Goal: Use online tool/utility: Utilize a website feature to perform a specific function

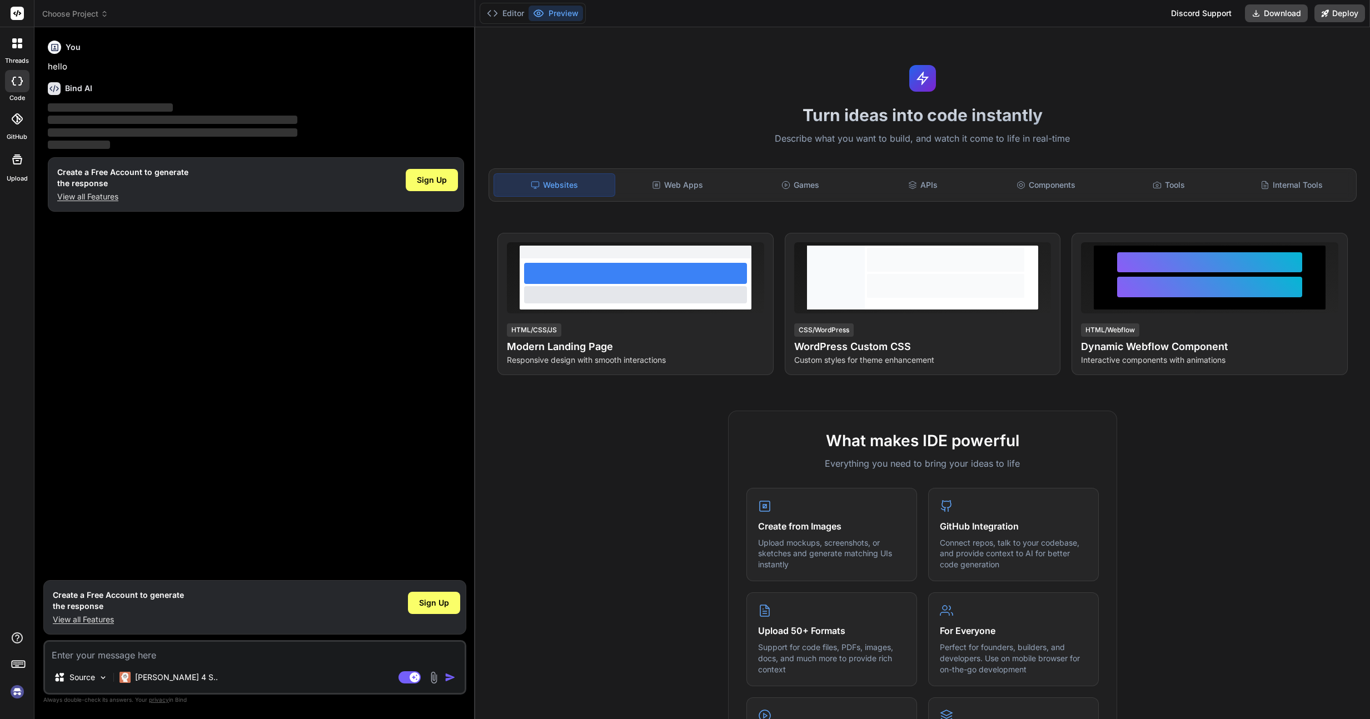
type textarea "x"
click at [156, 655] on textarea at bounding box center [255, 652] width 420 height 20
type textarea "C"
type textarea "x"
type textarea "Cr"
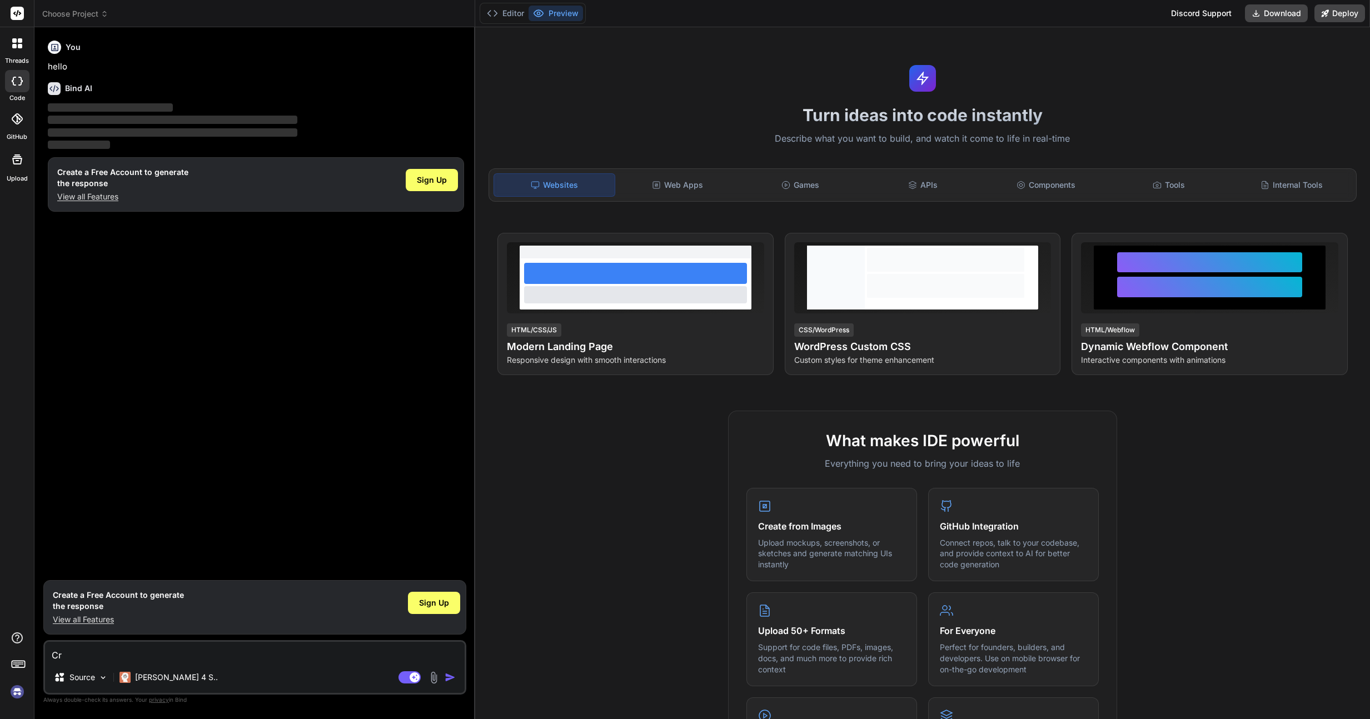
type textarea "x"
type textarea "Cre"
type textarea "x"
type textarea "Crea"
type textarea "x"
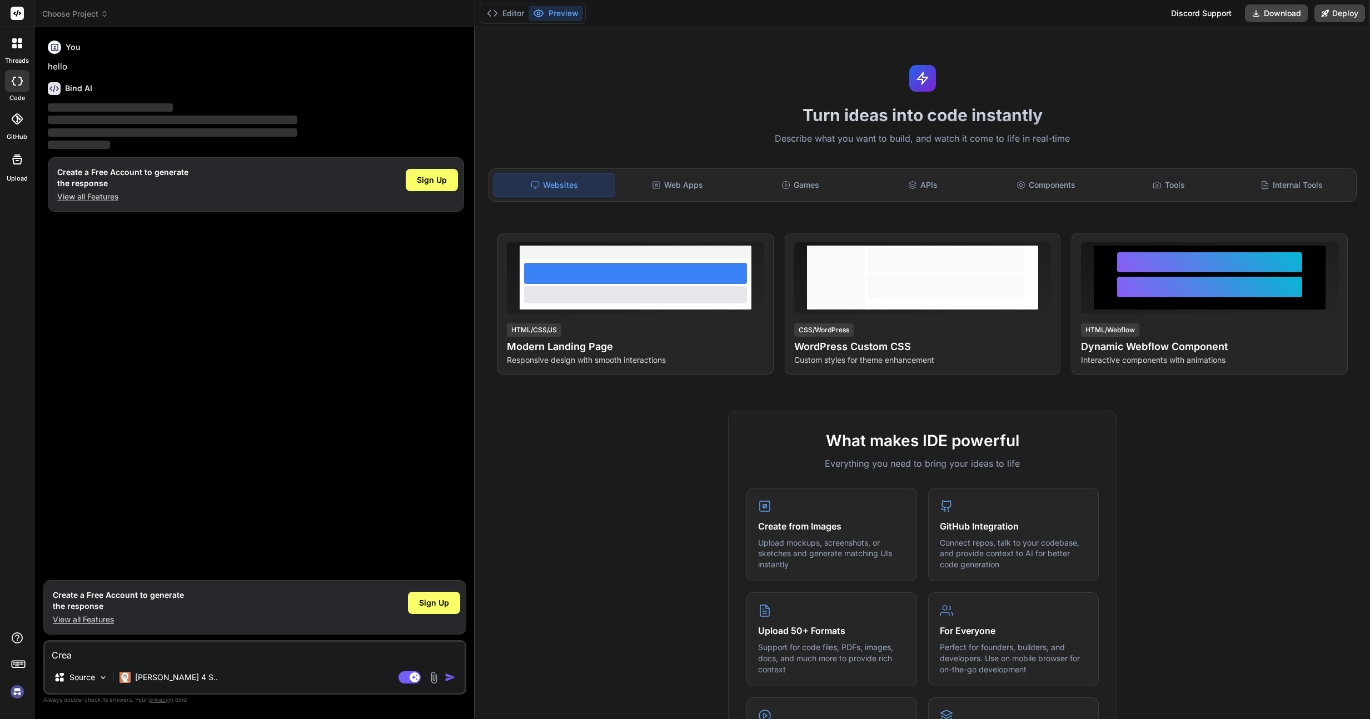
type textarea "Creat"
type textarea "x"
type textarea "Create"
type textarea "x"
type textarea "Create"
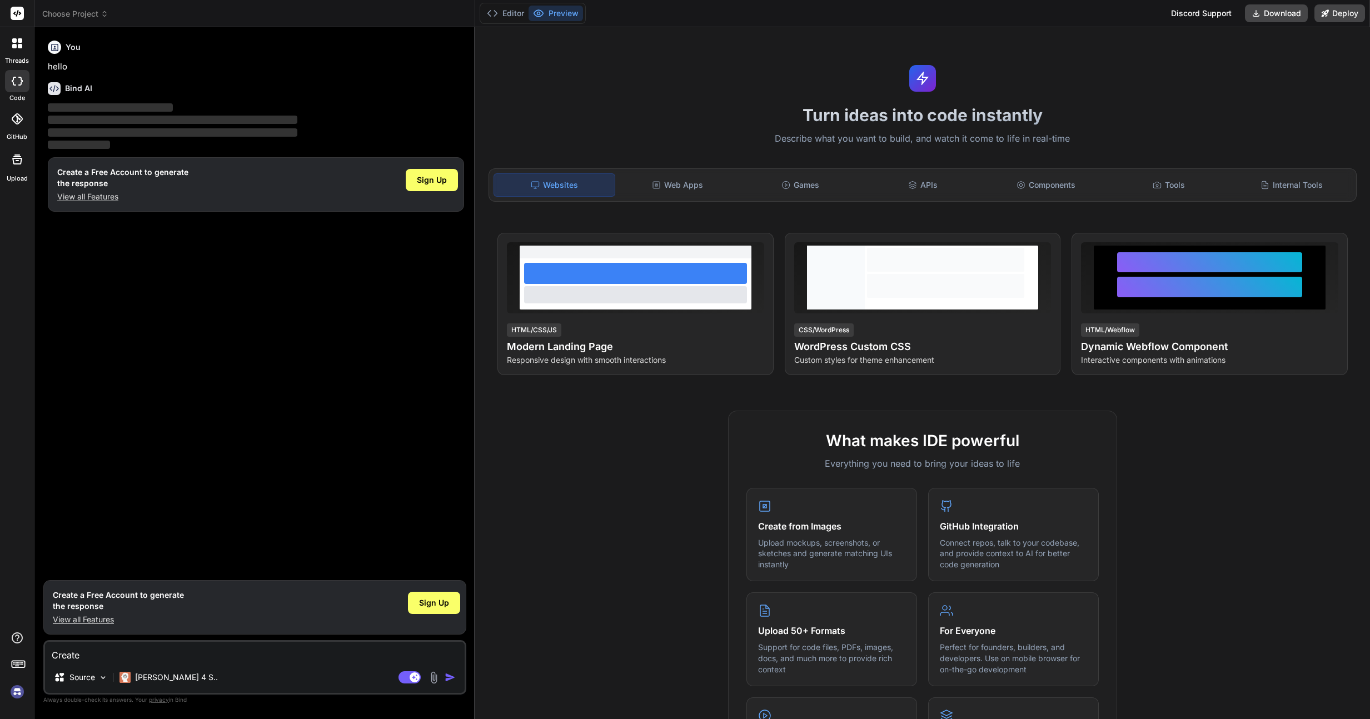
type textarea "x"
type textarea "Create a"
type textarea "x"
type textarea "Create a"
type textarea "x"
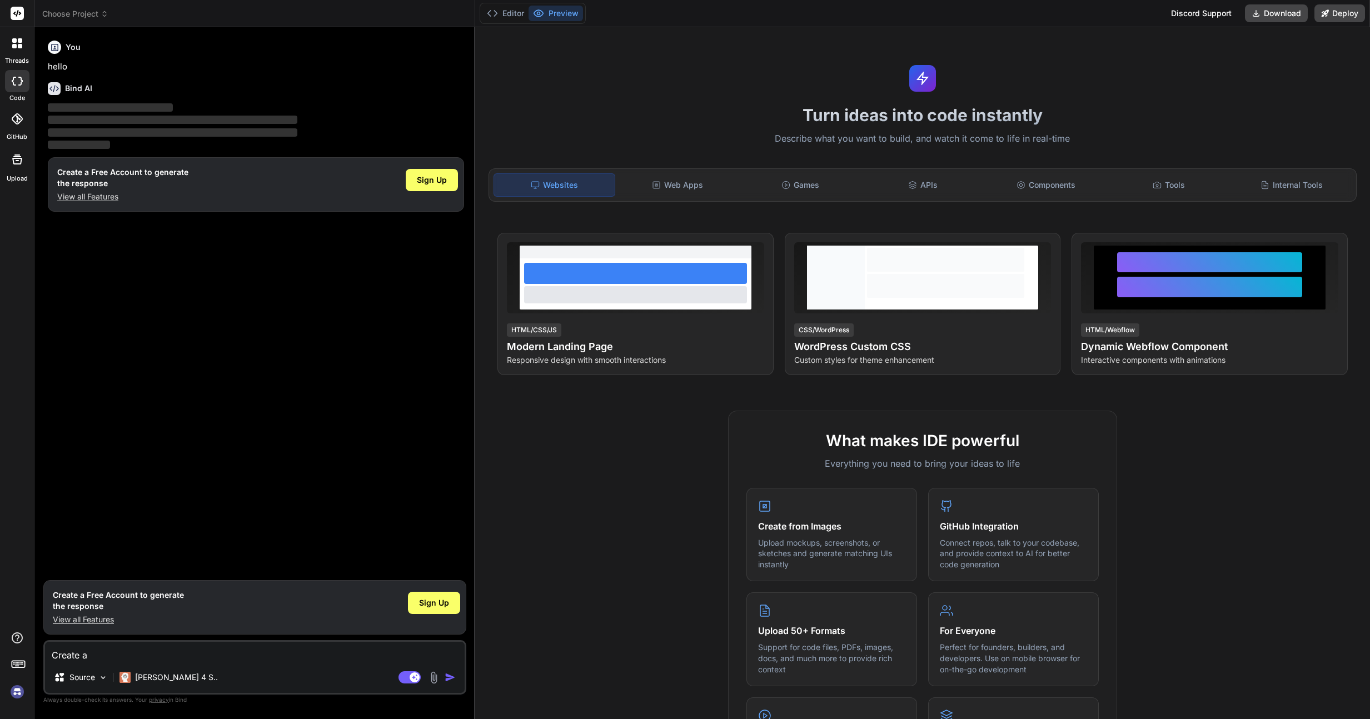
type textarea "Create a t"
type textarea "x"
type textarea "Create a to"
type textarea "x"
type textarea "Create a tod"
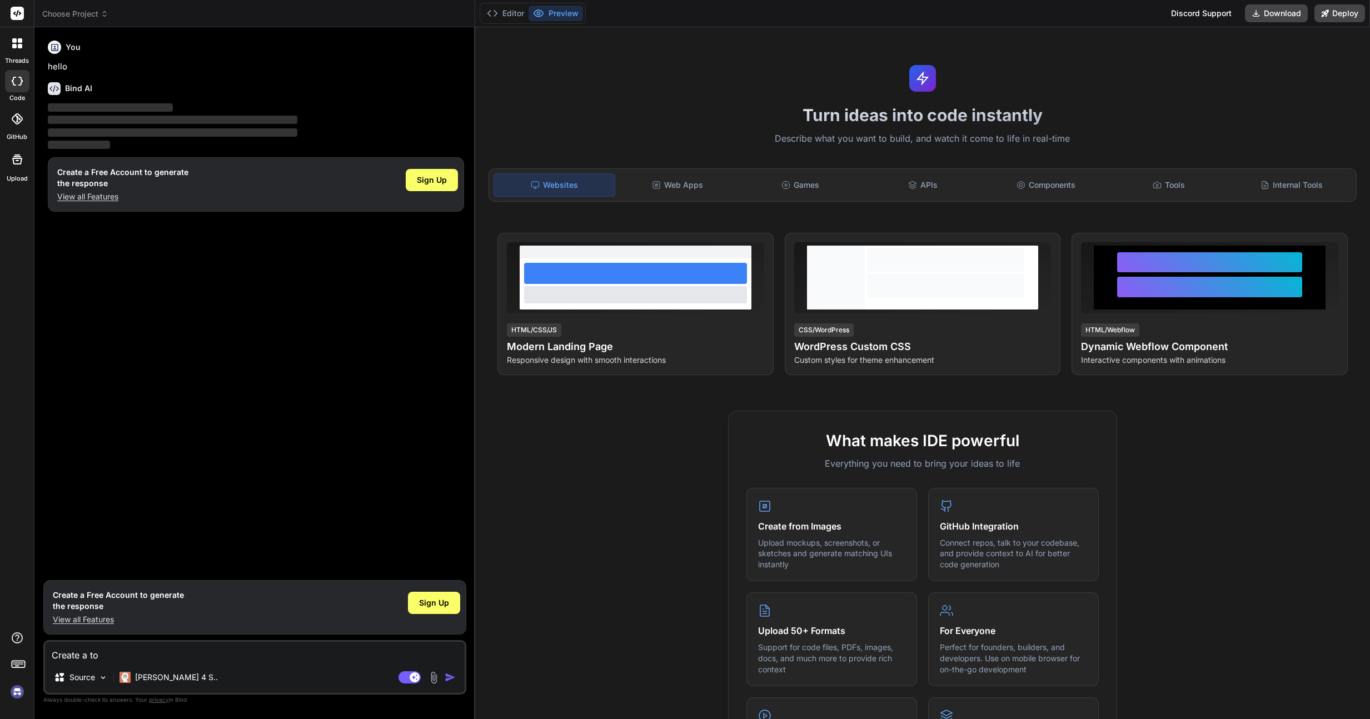
type textarea "x"
type textarea "Create a todo"
type textarea "x"
type textarea "Create a todo"
type textarea "x"
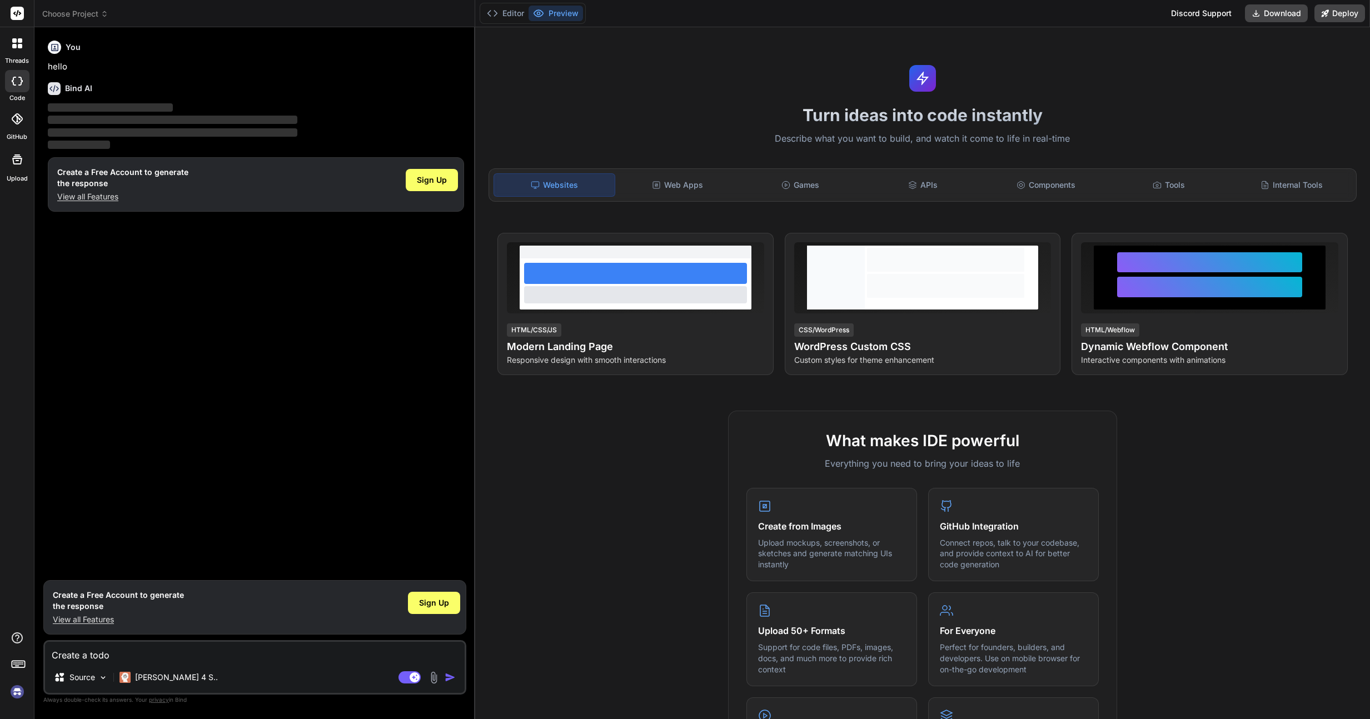
type textarea "Create a todo A"
type textarea "x"
type textarea "Create a todo Ap"
type textarea "x"
type textarea "Create a todo App"
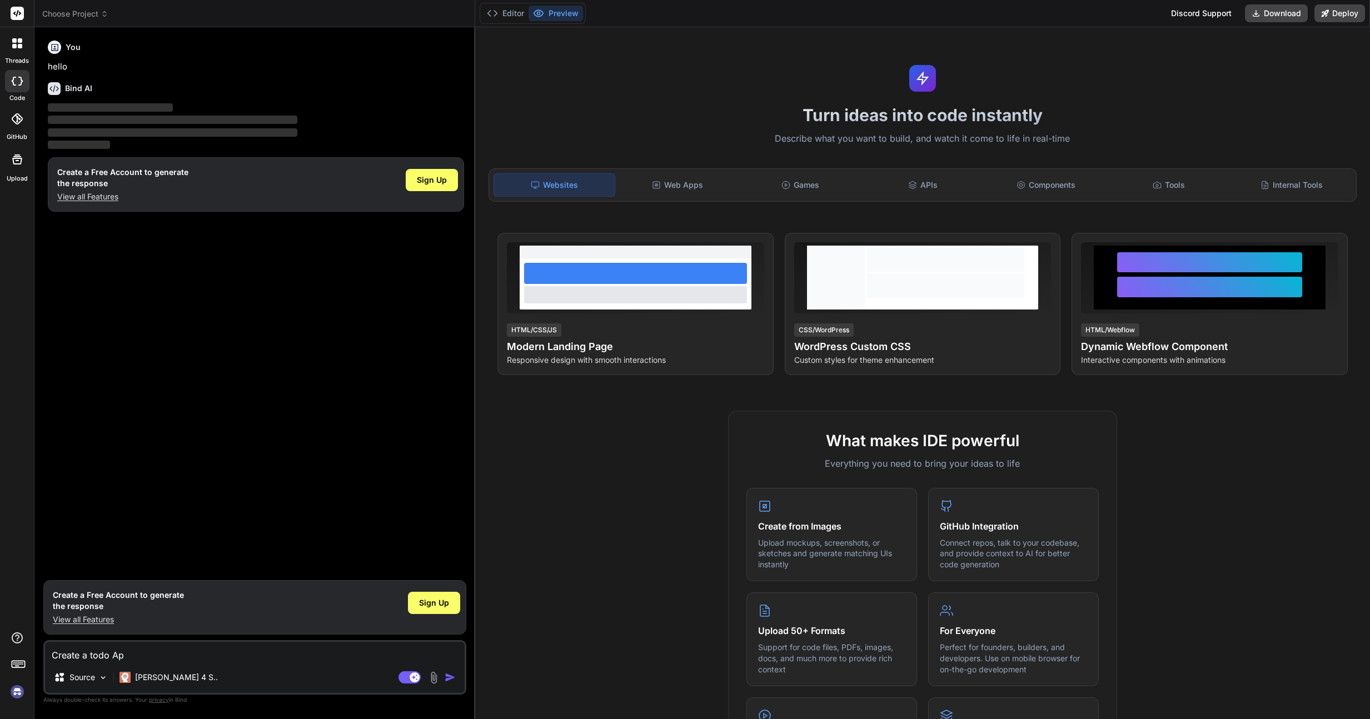
type textarea "x"
type textarea "Create a todo App"
click at [446, 680] on img "button" at bounding box center [450, 677] width 11 height 11
click at [454, 679] on img "button" at bounding box center [450, 677] width 11 height 11
click at [336, 660] on textarea "Create a todo App" at bounding box center [255, 652] width 420 height 20
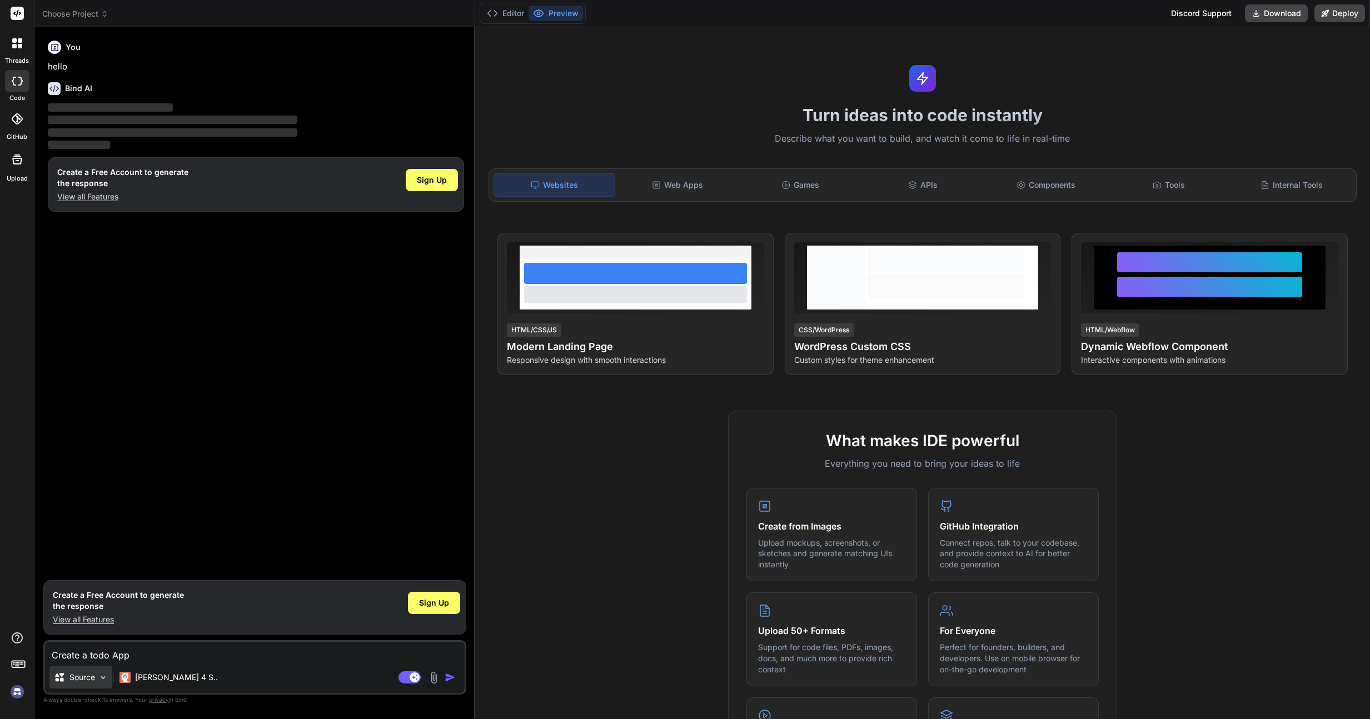
click at [88, 682] on p "Source" at bounding box center [82, 677] width 26 height 11
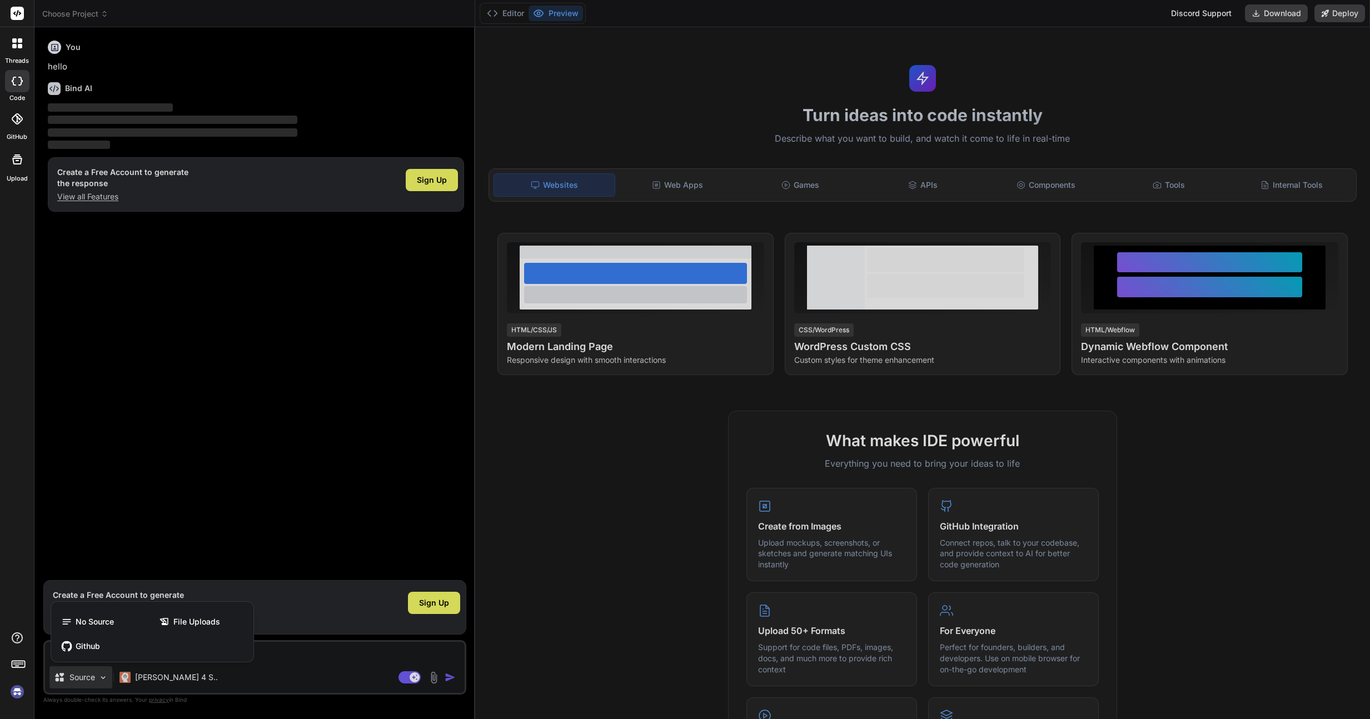
click at [87, 682] on div at bounding box center [685, 359] width 1370 height 719
type textarea "x"
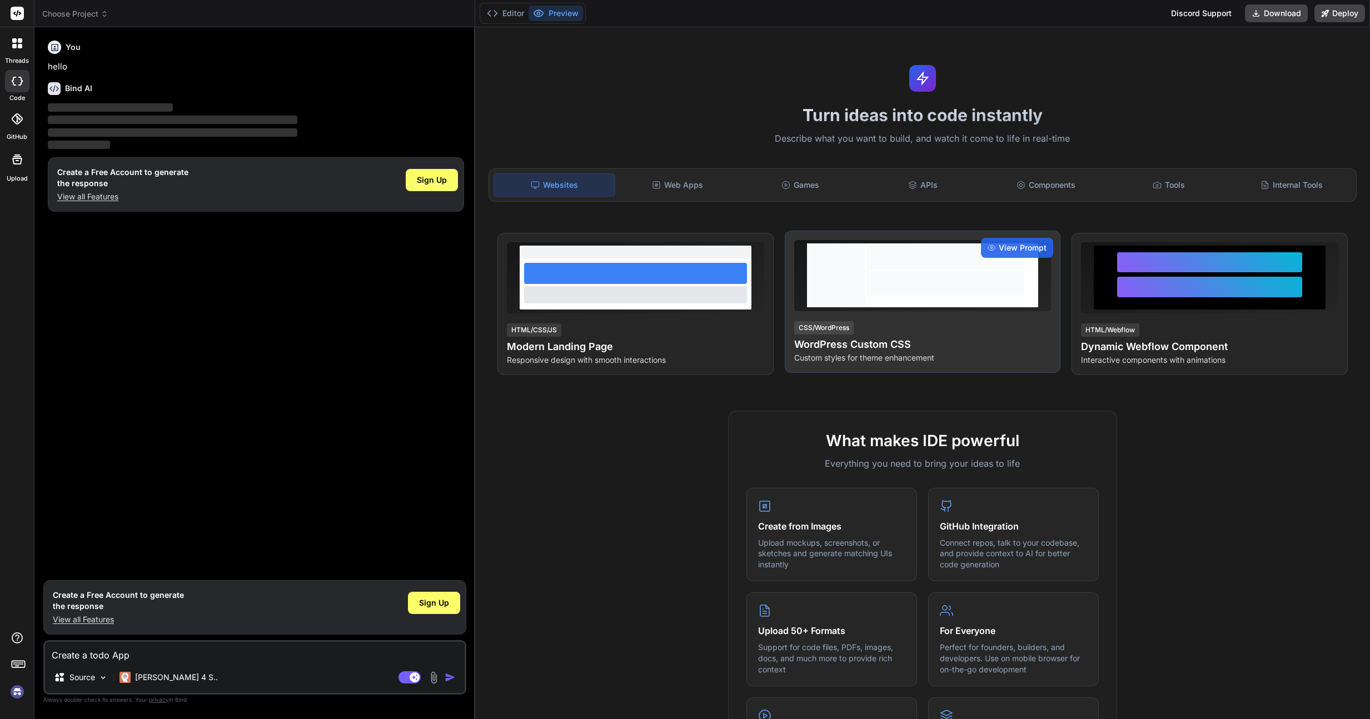
click at [872, 265] on div at bounding box center [945, 258] width 157 height 24
click at [1041, 245] on span "View Prompt" at bounding box center [1023, 247] width 48 height 11
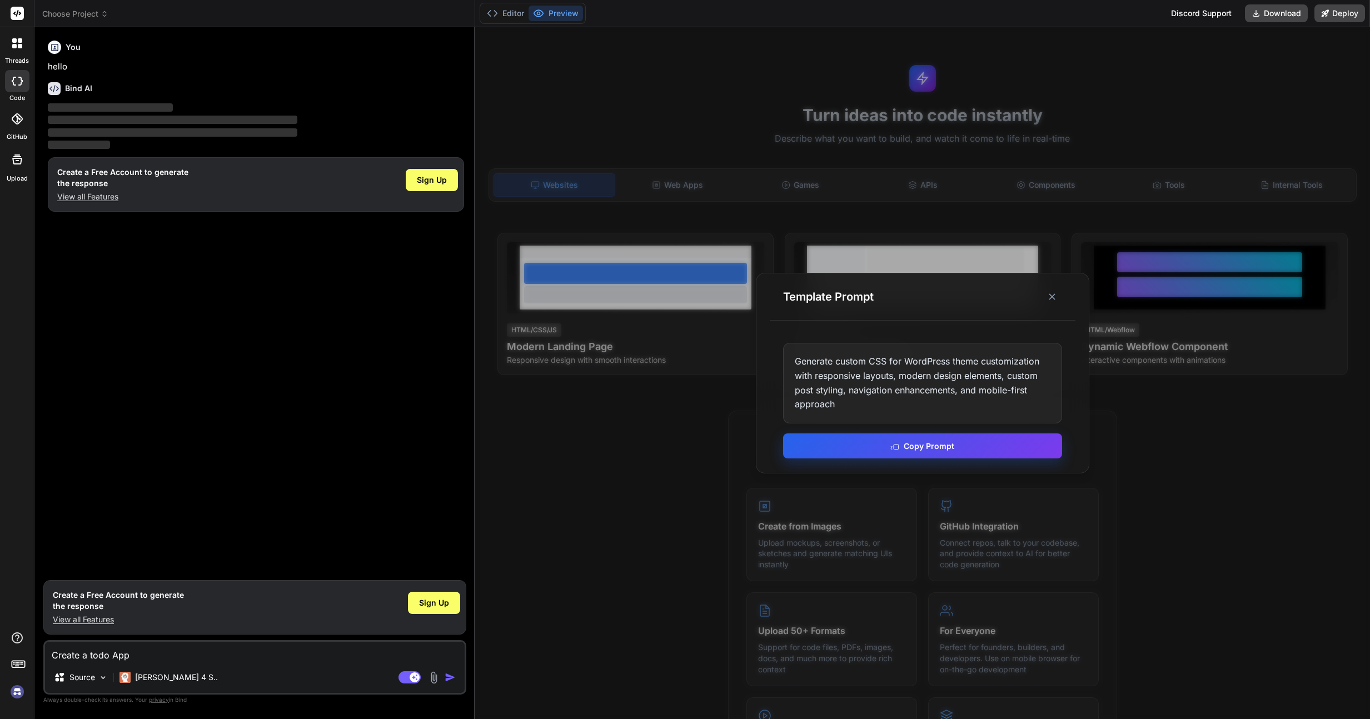
click at [946, 448] on button "Copy Prompt" at bounding box center [922, 446] width 279 height 25
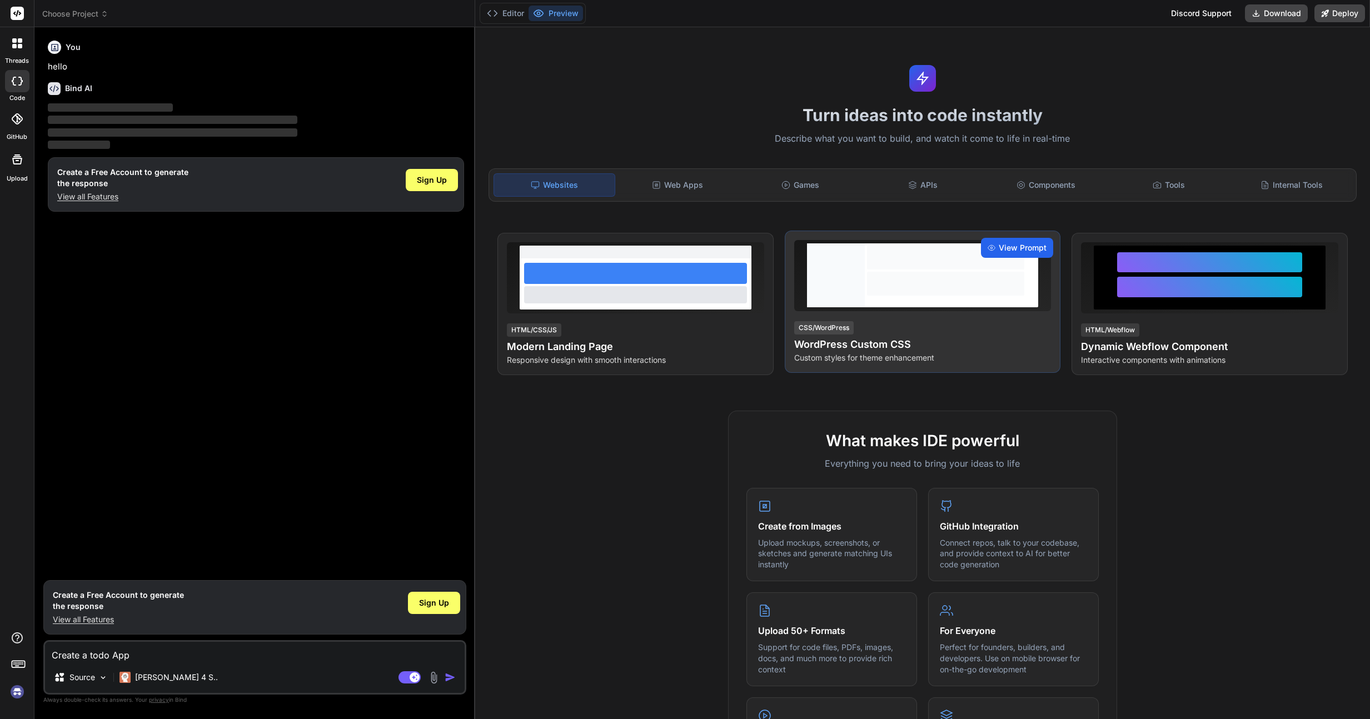
click at [1023, 249] on span "View Prompt" at bounding box center [1023, 247] width 48 height 11
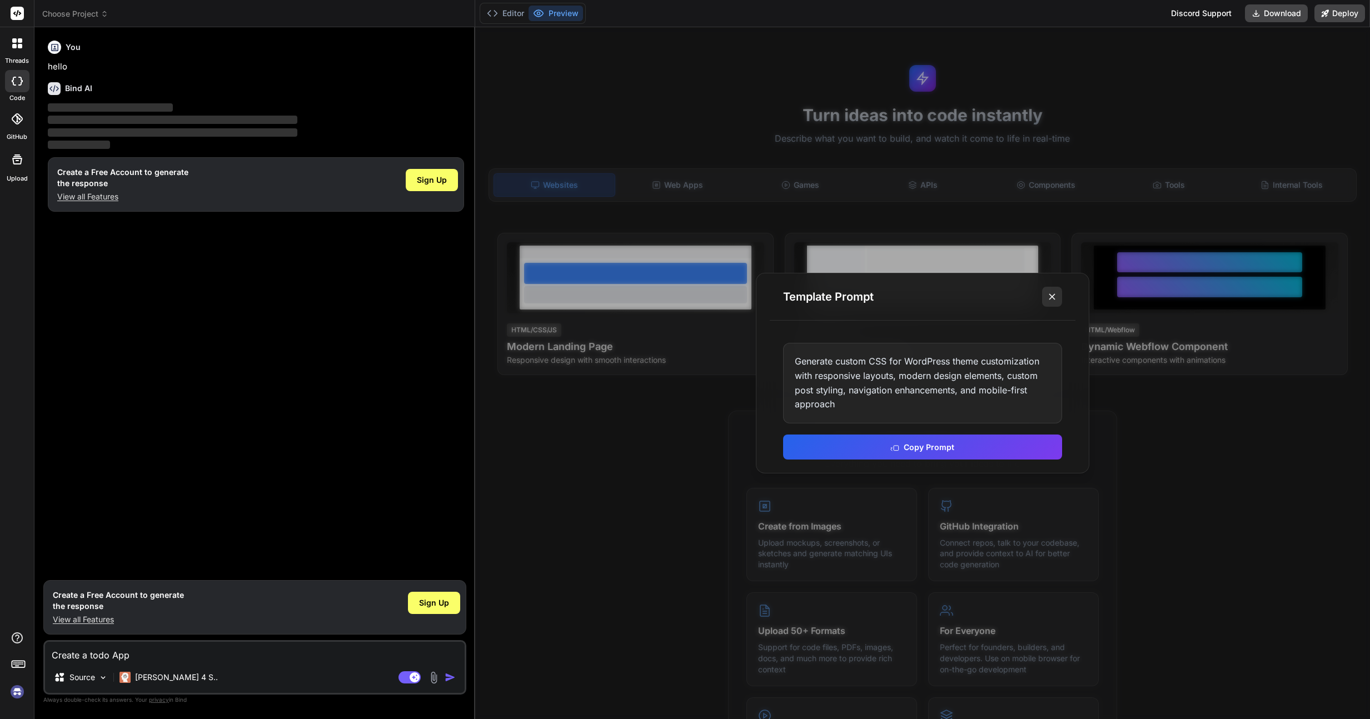
click at [1052, 296] on line at bounding box center [1053, 297] width 6 height 6
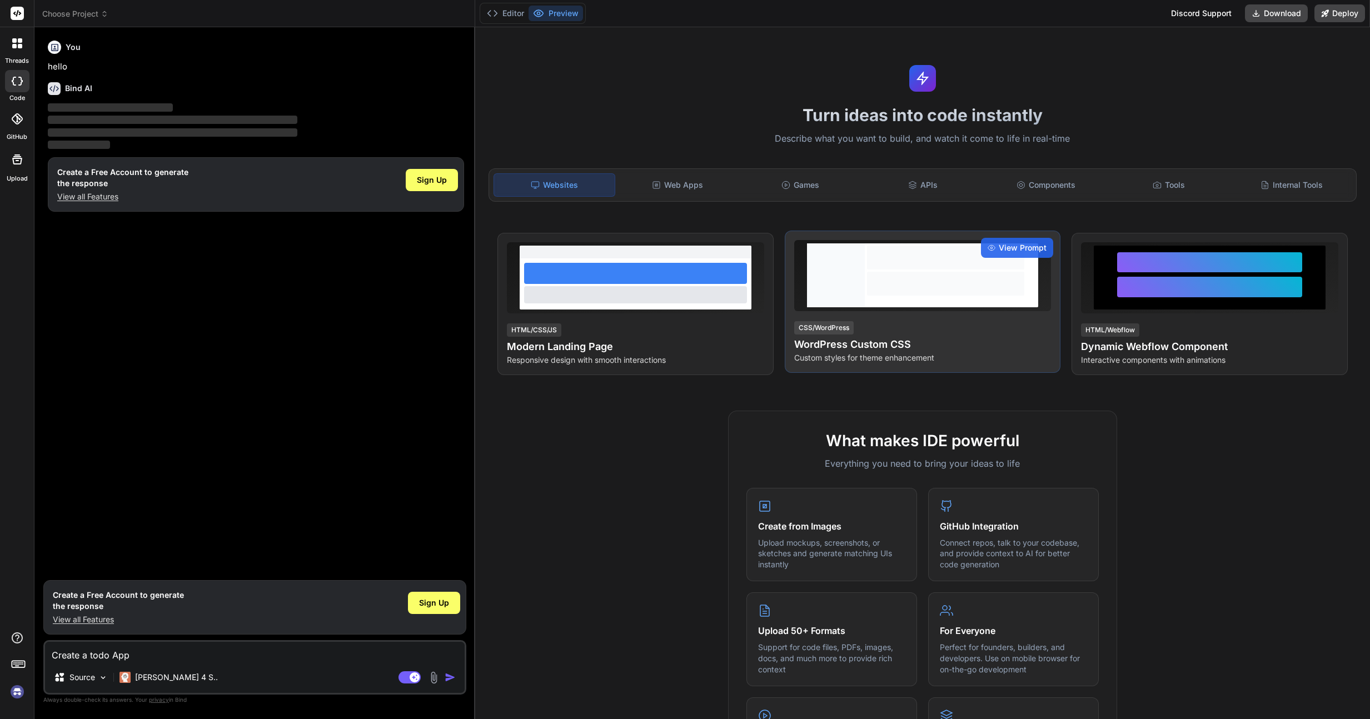
click at [952, 285] on div at bounding box center [945, 284] width 157 height 24
click at [900, 279] on div at bounding box center [945, 284] width 157 height 24
click at [843, 359] on p "Custom styles for theme enhancement" at bounding box center [922, 357] width 257 height 11
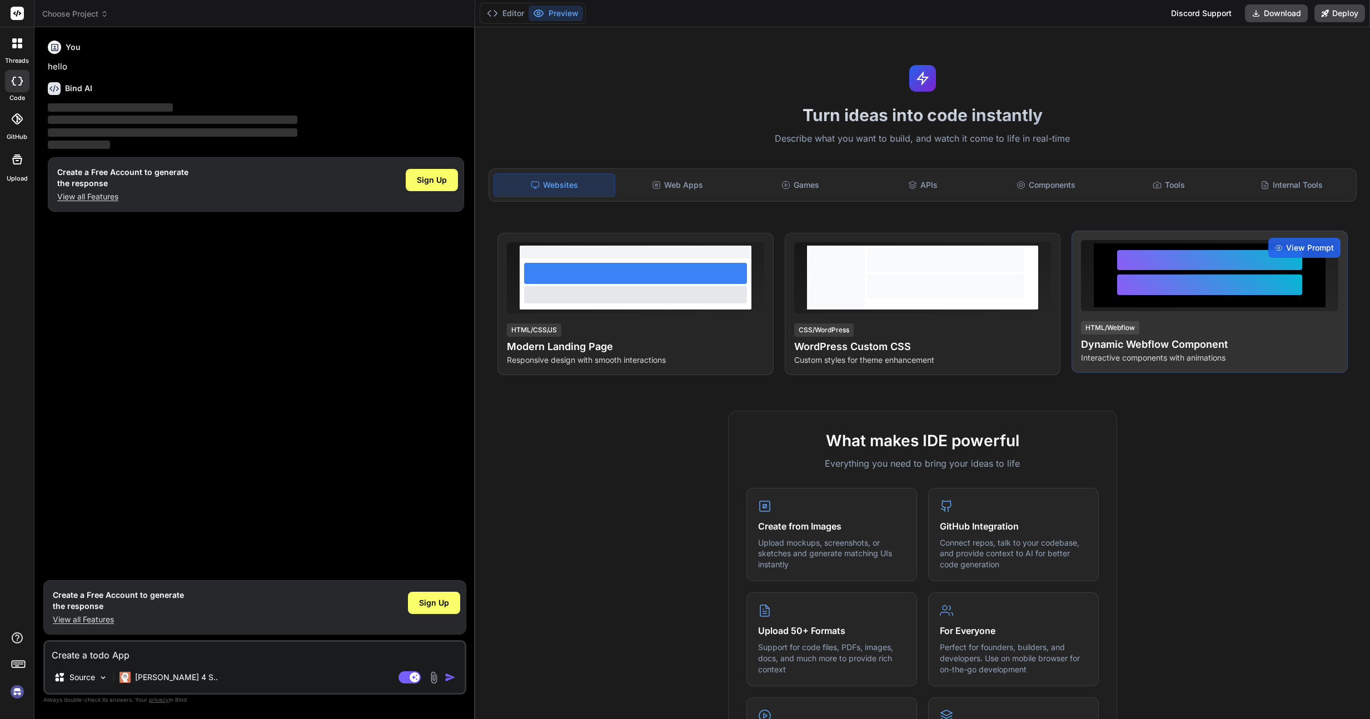
click at [1106, 363] on p "Interactive components with animations" at bounding box center [1209, 357] width 257 height 11
click at [1309, 247] on span "View Prompt" at bounding box center [1310, 247] width 48 height 11
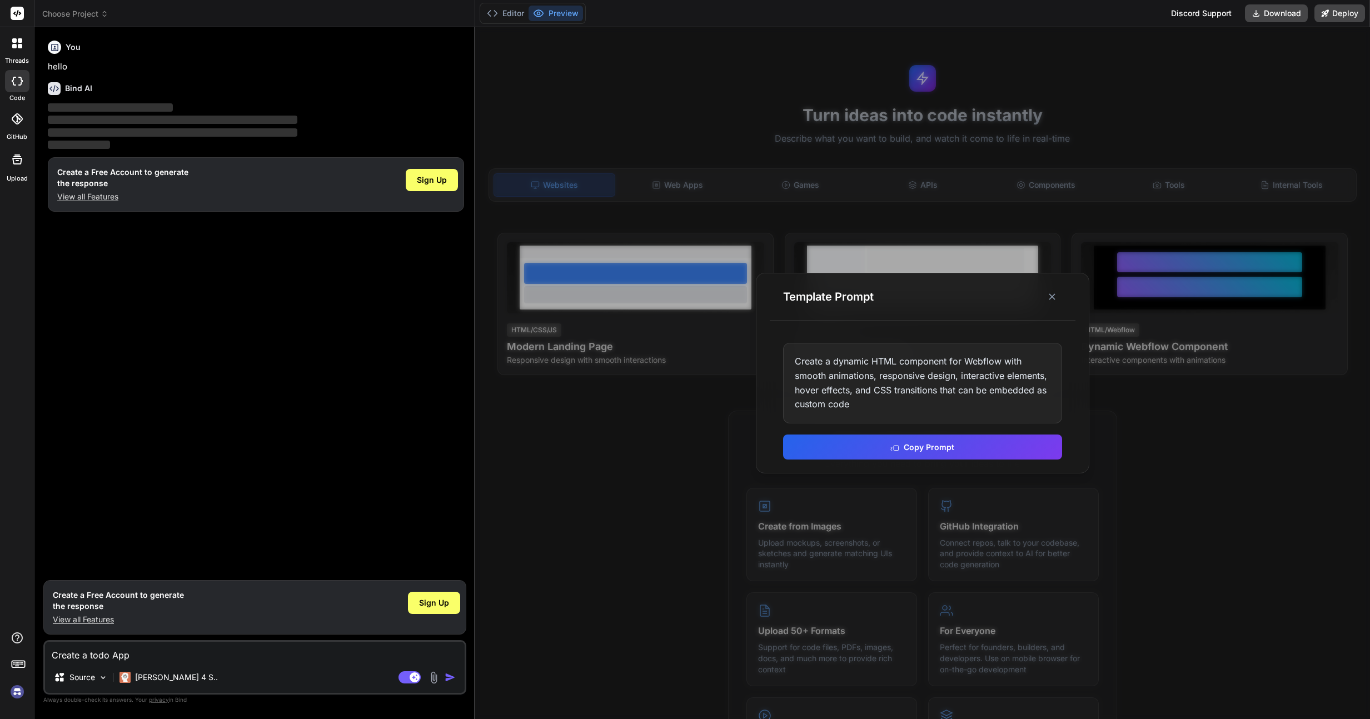
click at [1309, 247] on div at bounding box center [922, 373] width 895 height 692
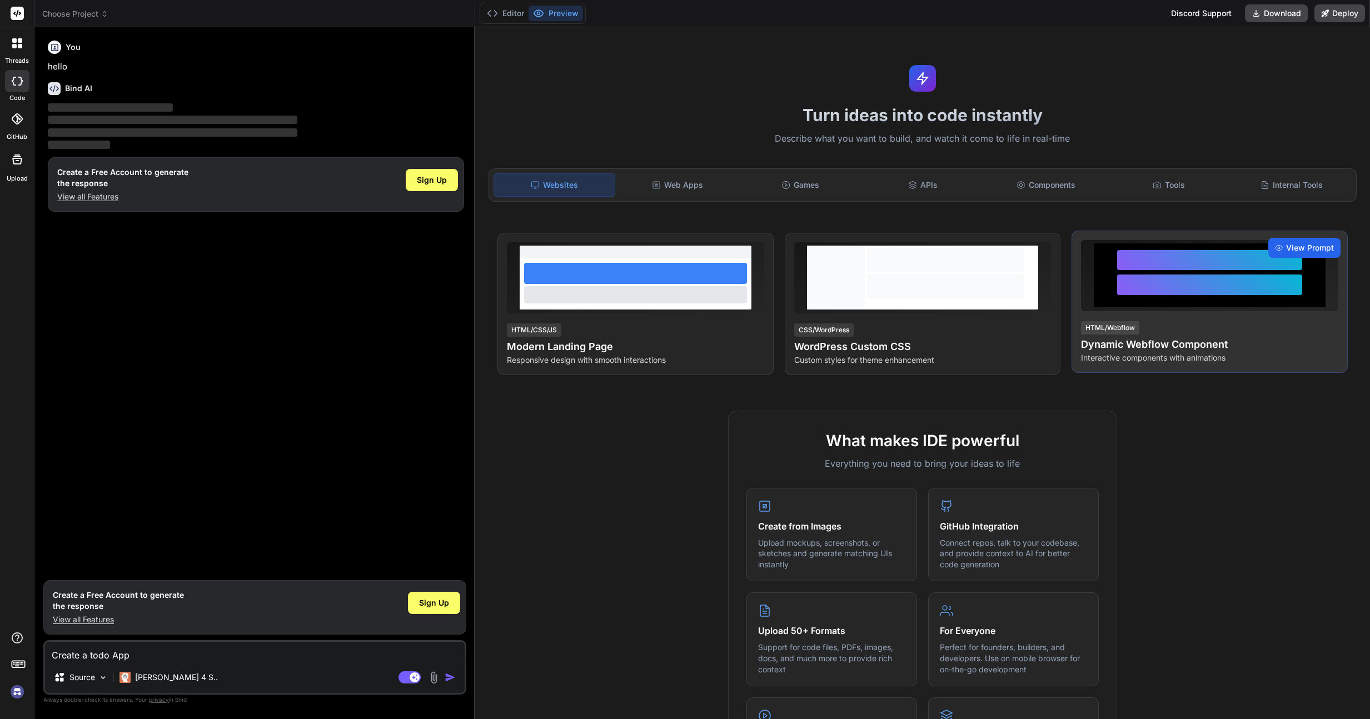
click at [1305, 248] on span "View Prompt" at bounding box center [1310, 247] width 48 height 11
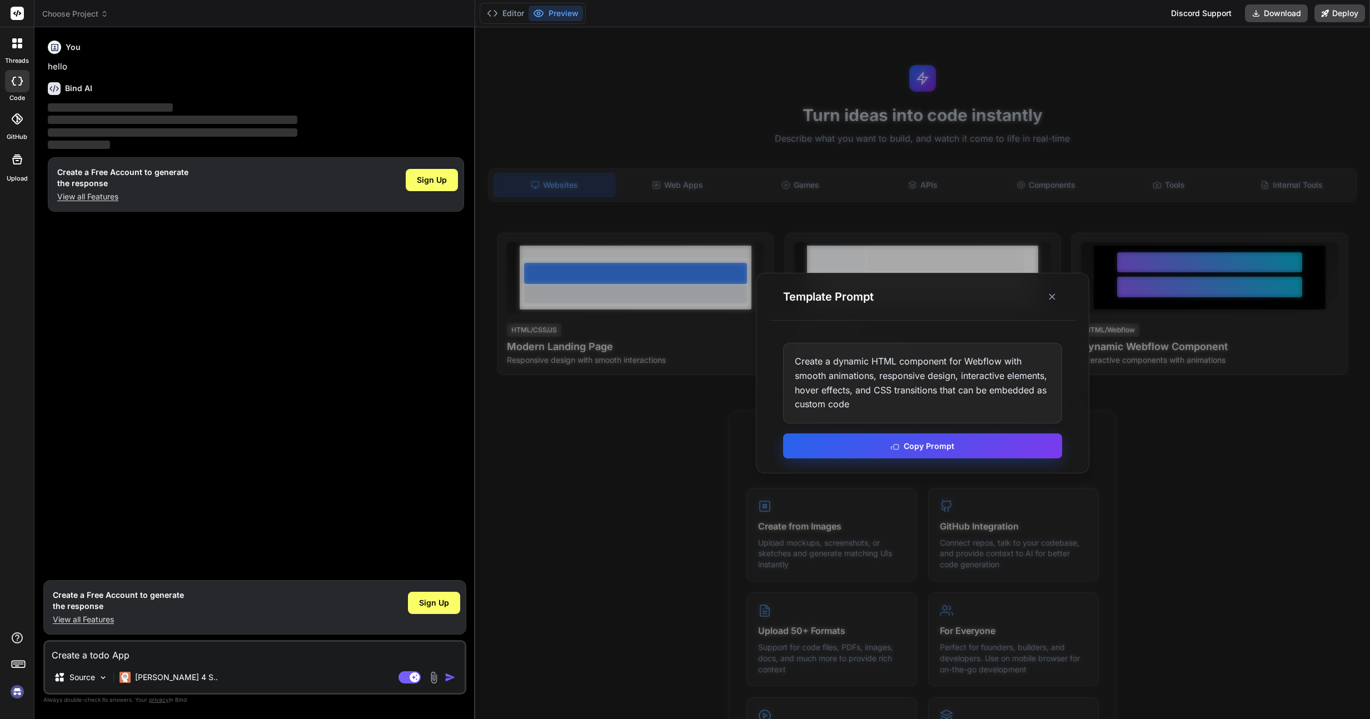
click at [880, 446] on button "Copy Prompt" at bounding box center [922, 446] width 279 height 25
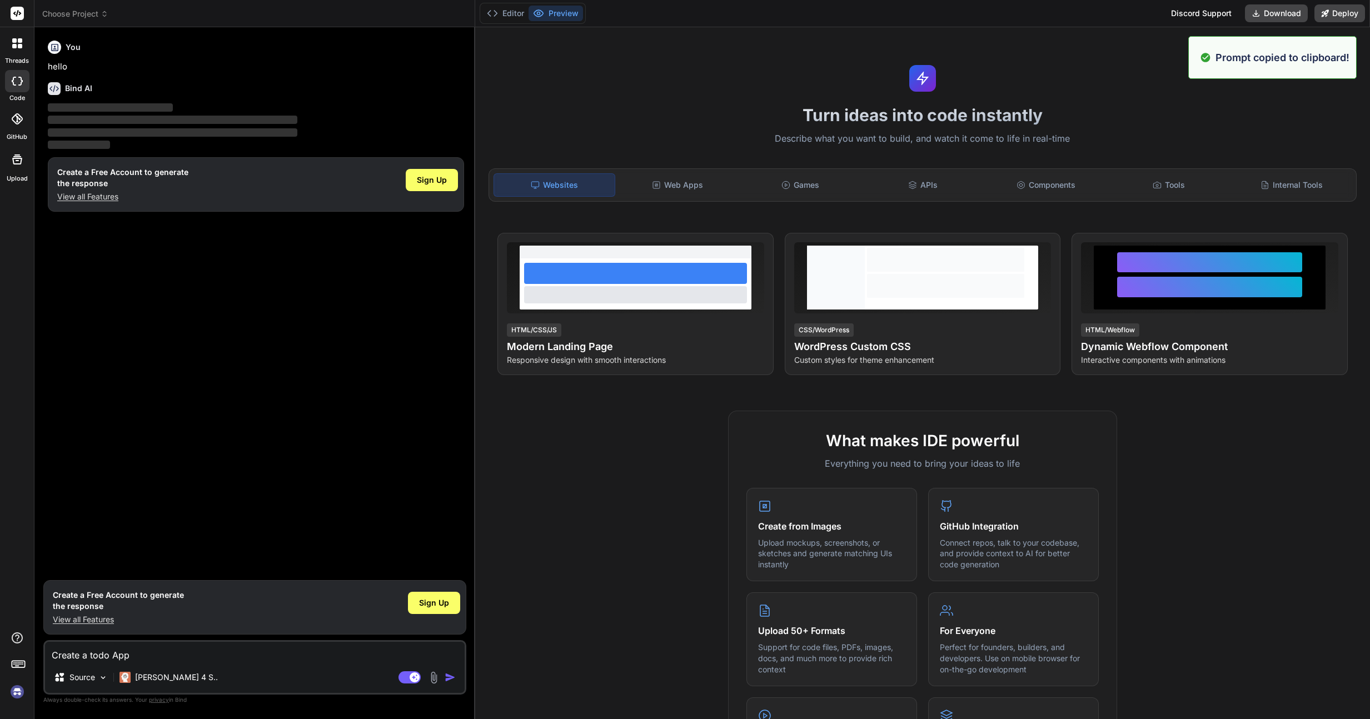
click at [190, 660] on textarea "Create a todo App" at bounding box center [255, 652] width 420 height 20
drag, startPoint x: 144, startPoint y: 659, endPoint x: 0, endPoint y: 649, distance: 144.3
click at [0, 649] on div "Prompt copied to clipboard! threads code GitHub Upload Choose Project Created w…" at bounding box center [685, 359] width 1370 height 719
paste textarea "dynamic HTML component for Webflow with smooth animations, responsive design, i…"
type textarea "Create a dynamic HTML component for Webflow with smooth animations, responsive …"
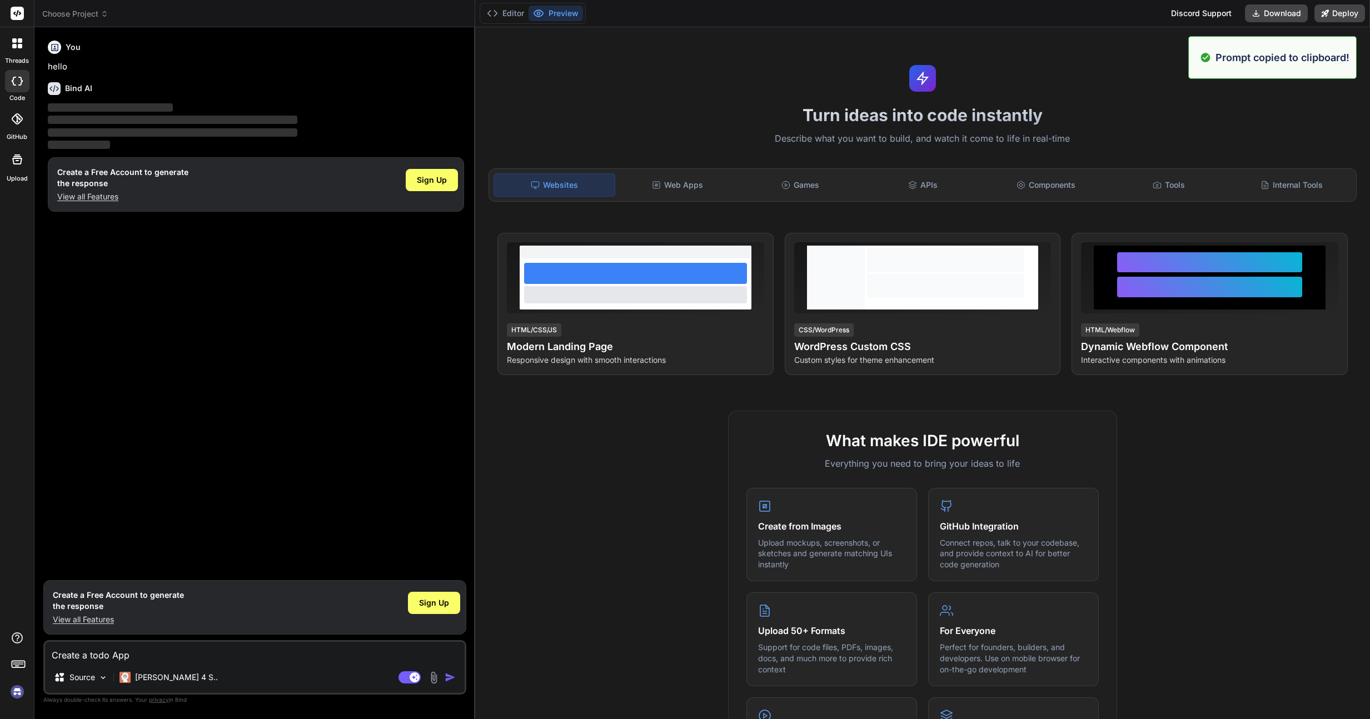
type textarea "x"
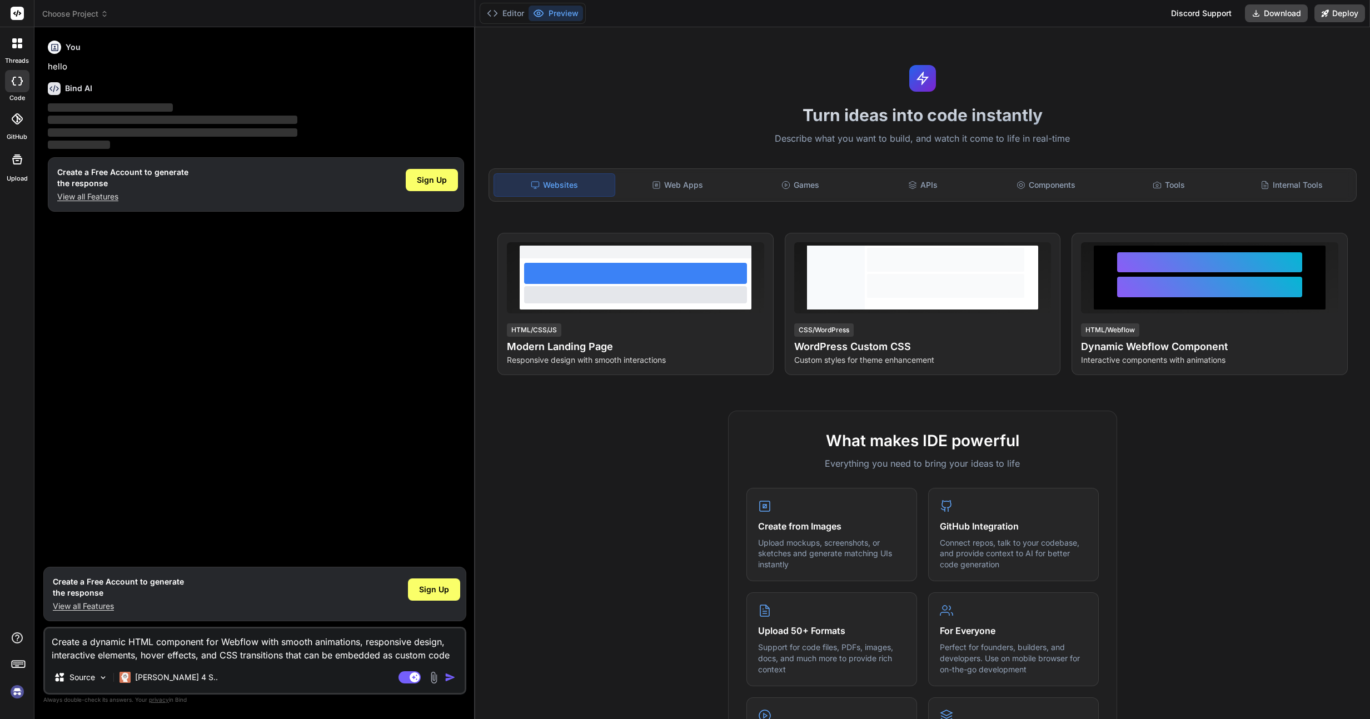
type textarea "Create a dynamic HTML component for Webflow with smooth animations, responsive …"
click at [450, 676] on img "button" at bounding box center [450, 677] width 11 height 11
click at [110, 133] on span "‌" at bounding box center [173, 132] width 250 height 8
click at [511, 18] on button "Editor" at bounding box center [506, 14] width 46 height 16
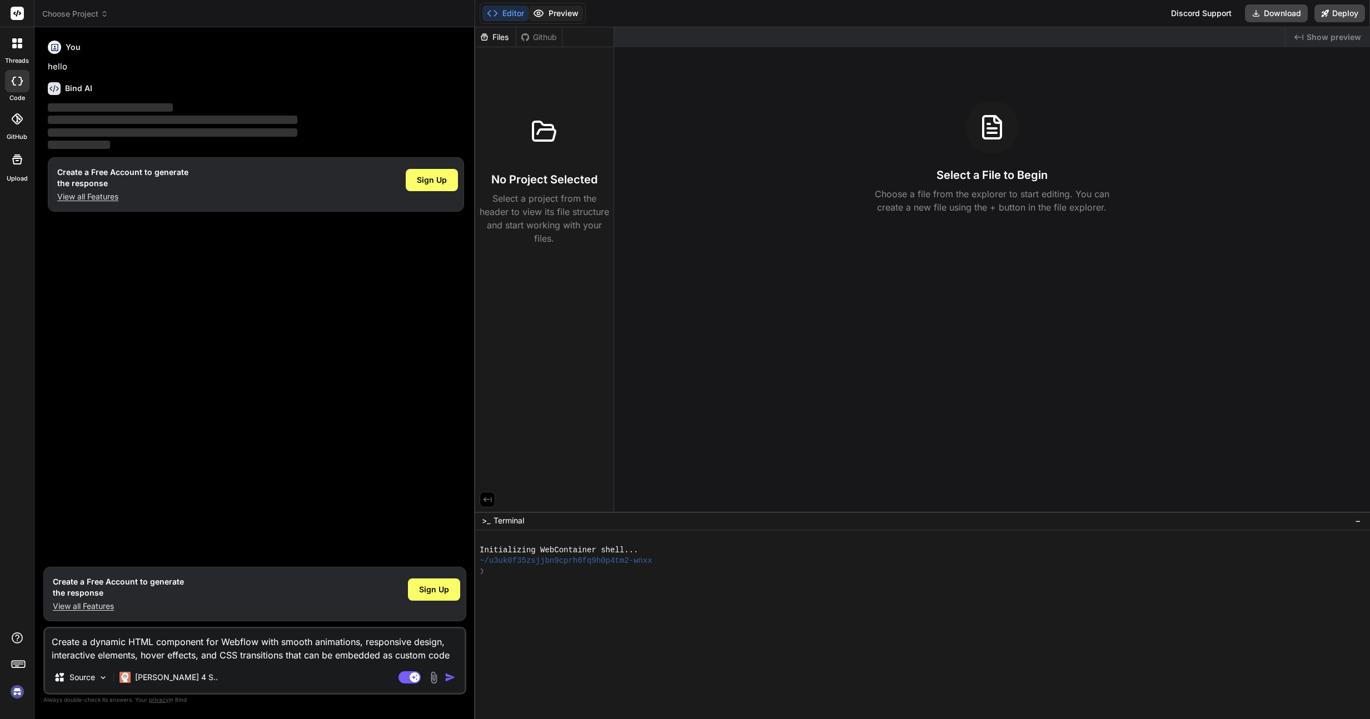
click at [565, 12] on button "Preview" at bounding box center [556, 14] width 54 height 16
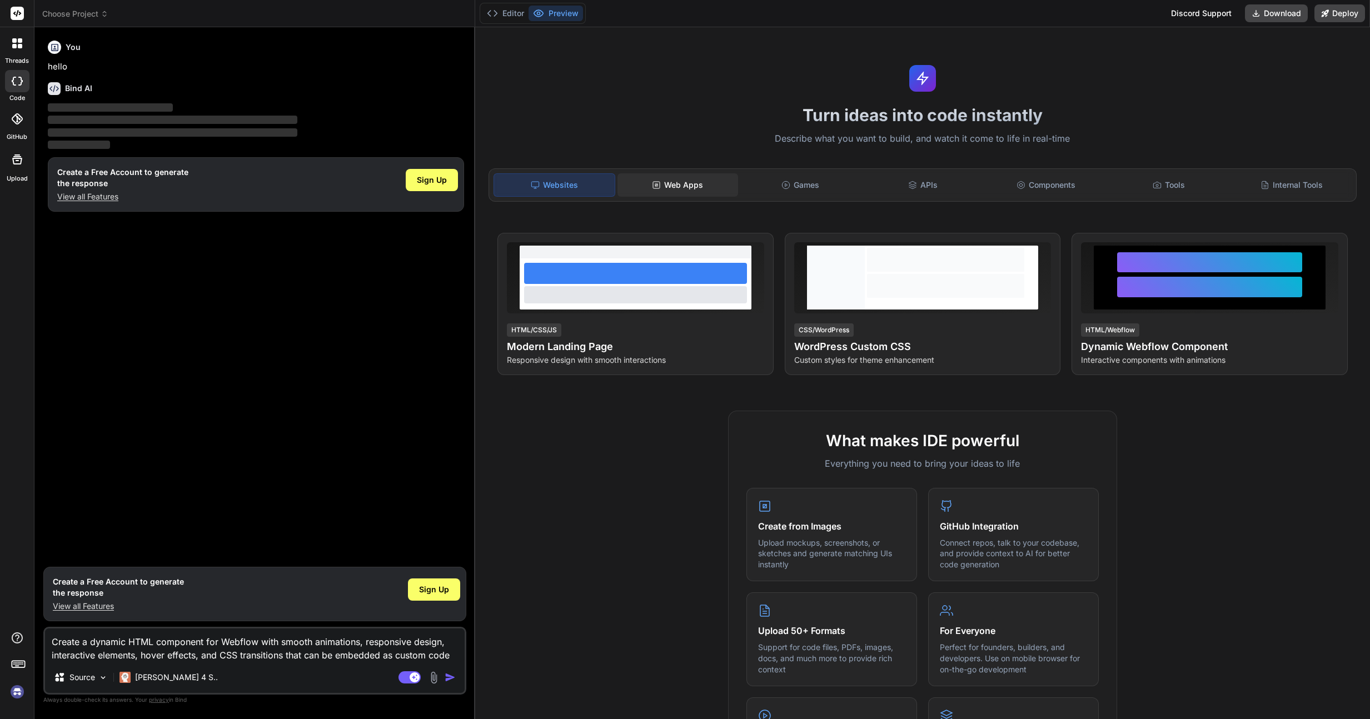
click at [685, 183] on div "Web Apps" at bounding box center [678, 184] width 121 height 23
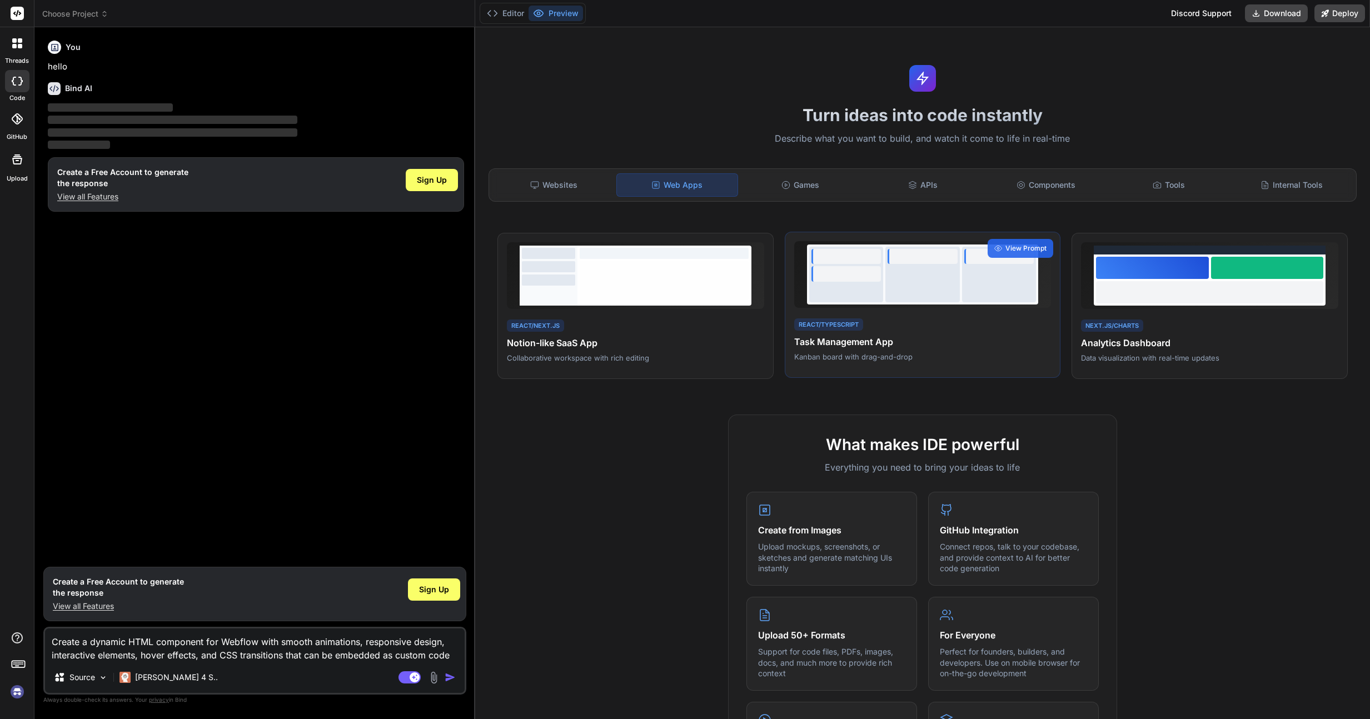
click at [915, 289] on div at bounding box center [923, 275] width 74 height 56
click at [1018, 247] on span "View Prompt" at bounding box center [1026, 249] width 41 height 10
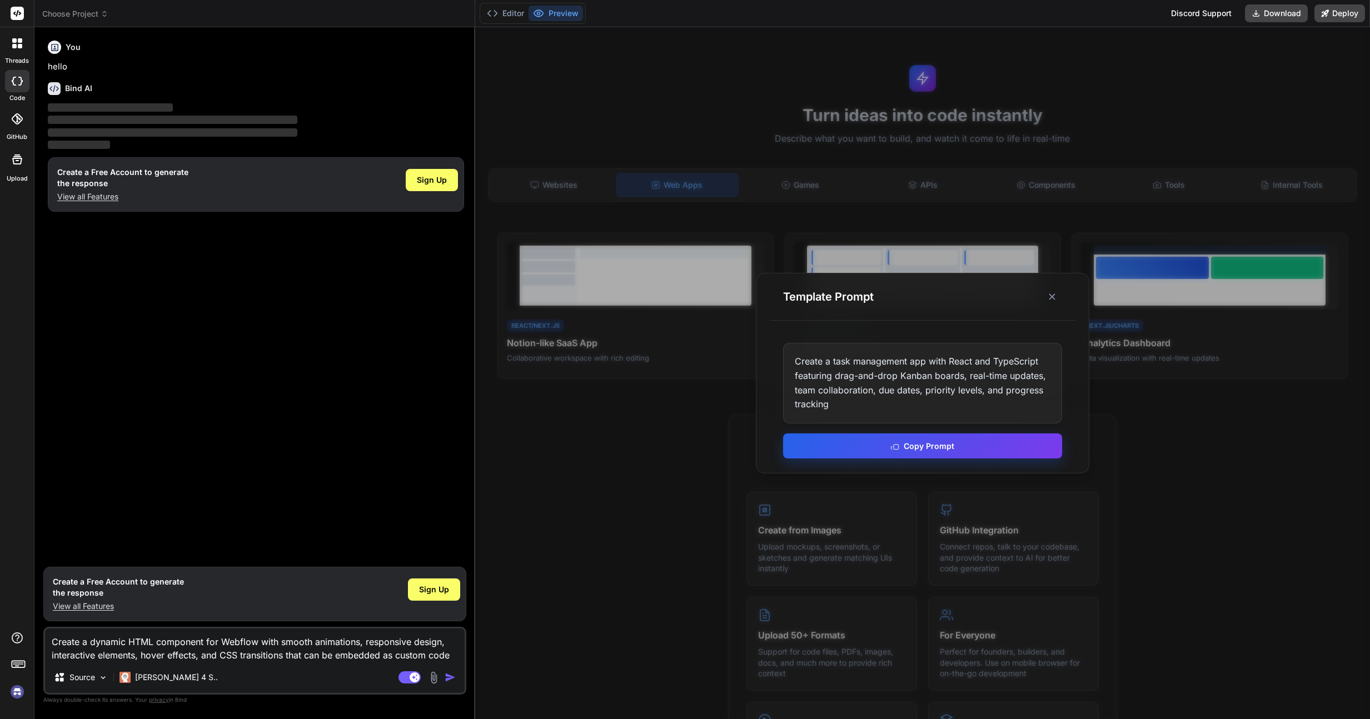
click at [928, 454] on button "Copy Prompt" at bounding box center [922, 446] width 279 height 25
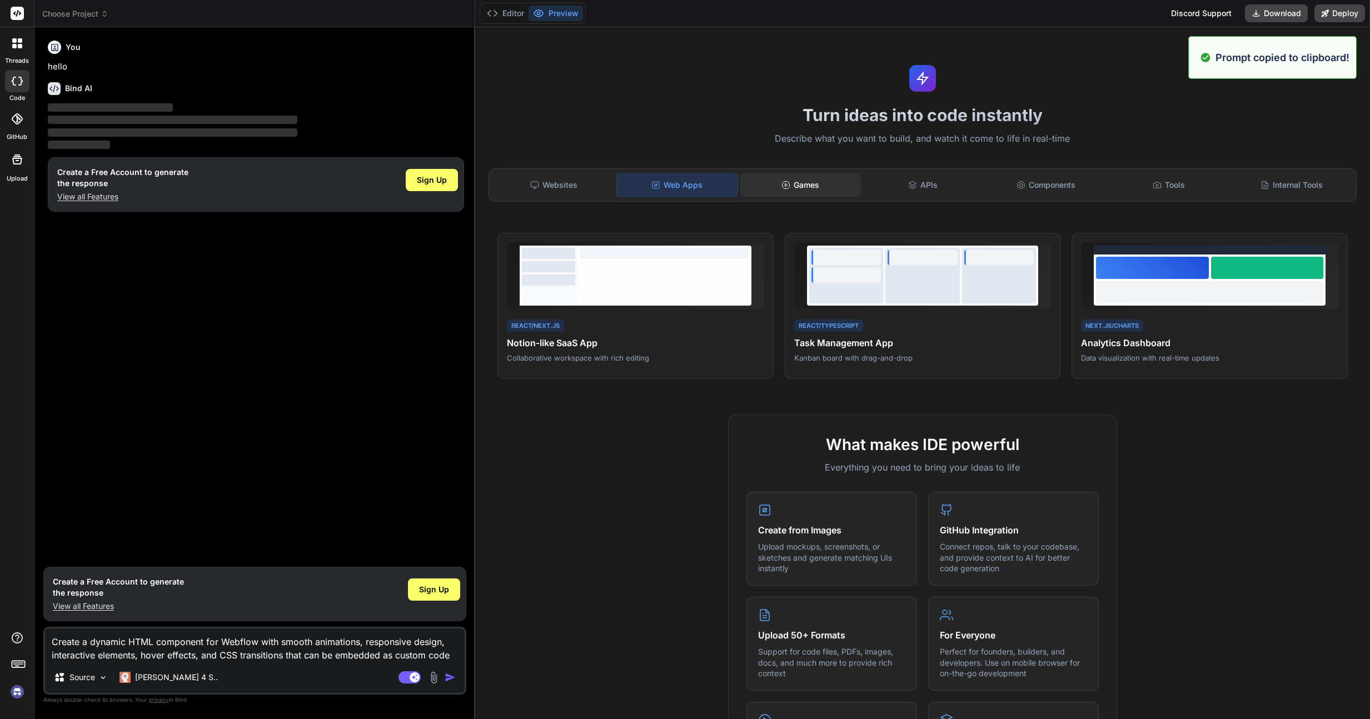
click at [821, 178] on div "Games" at bounding box center [801, 184] width 121 height 23
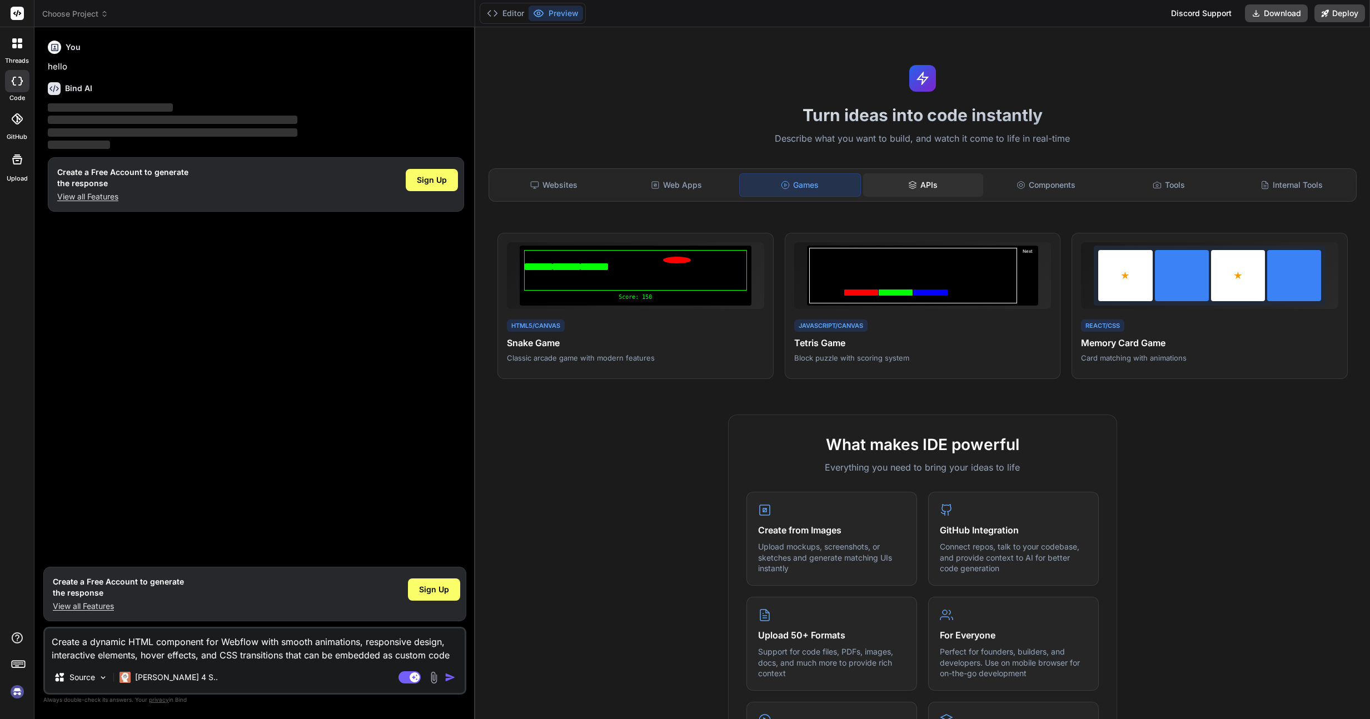
click at [930, 188] on div "APIs" at bounding box center [923, 184] width 121 height 23
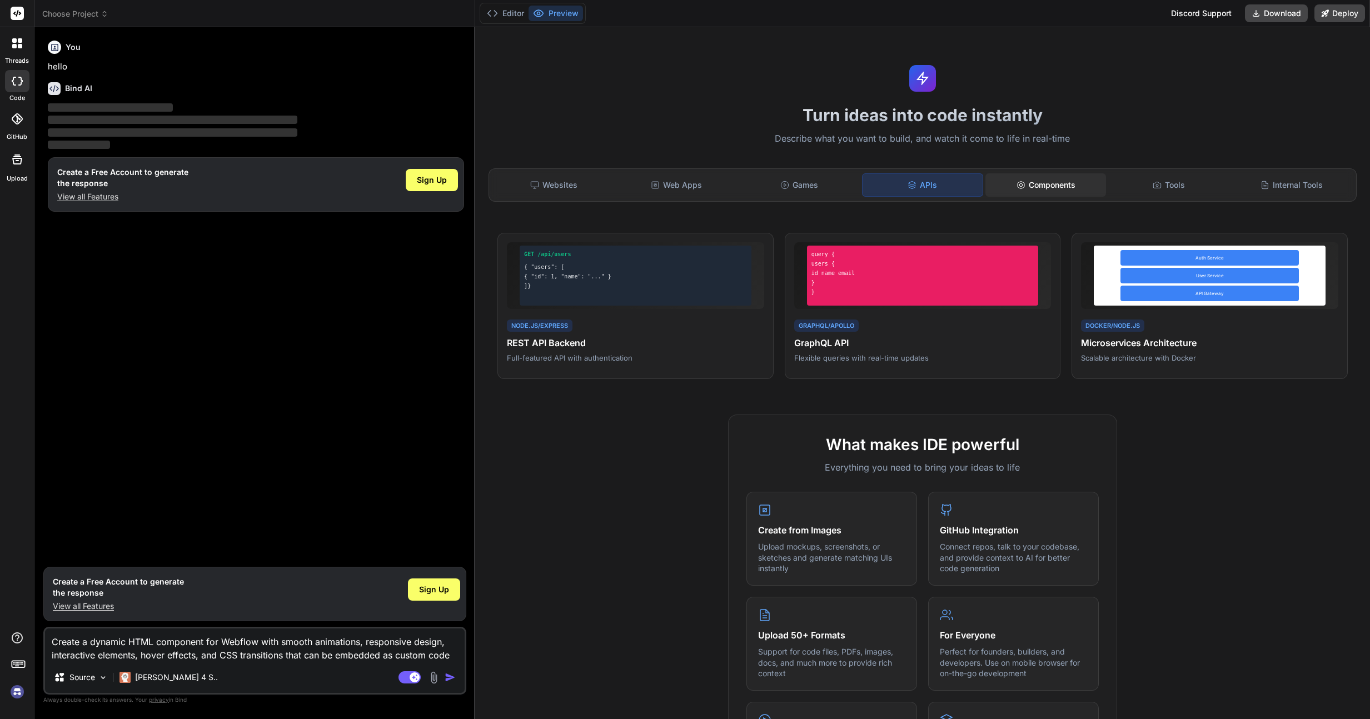
click at [1037, 190] on div "Components" at bounding box center [1046, 184] width 121 height 23
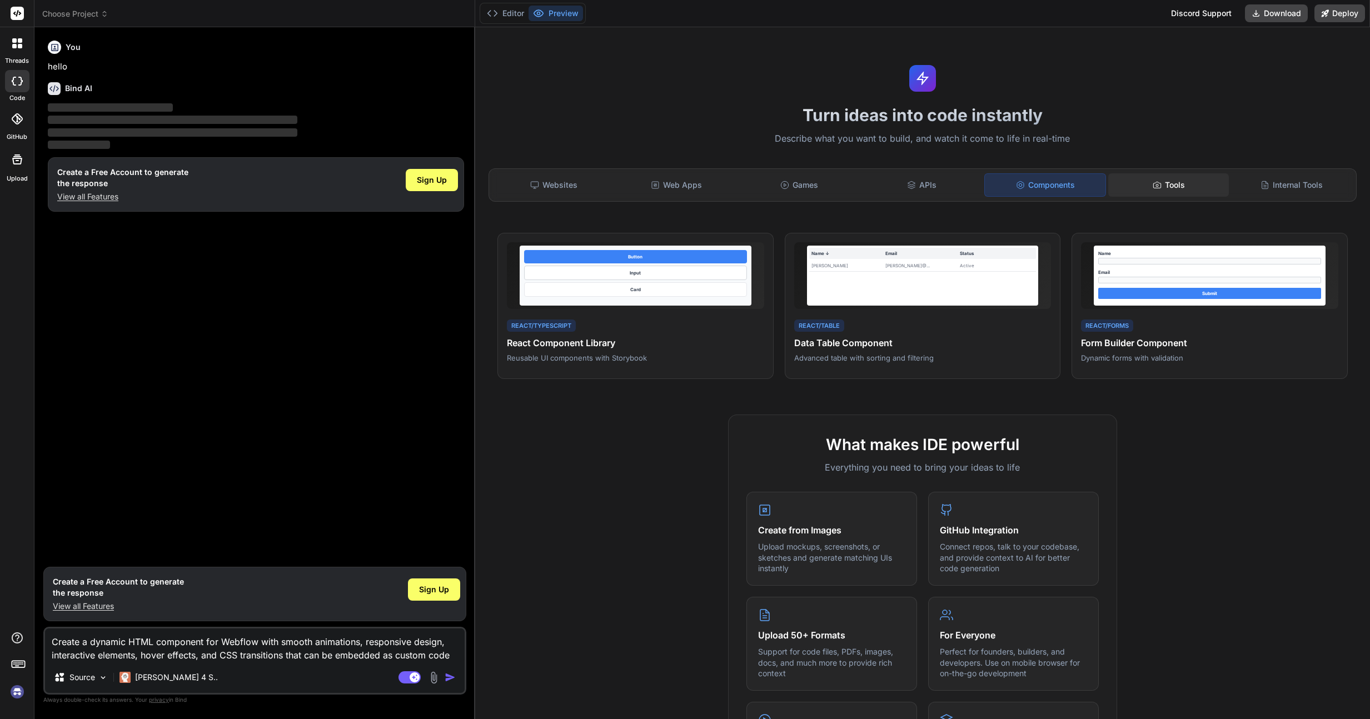
click at [1140, 190] on div "Tools" at bounding box center [1169, 184] width 121 height 23
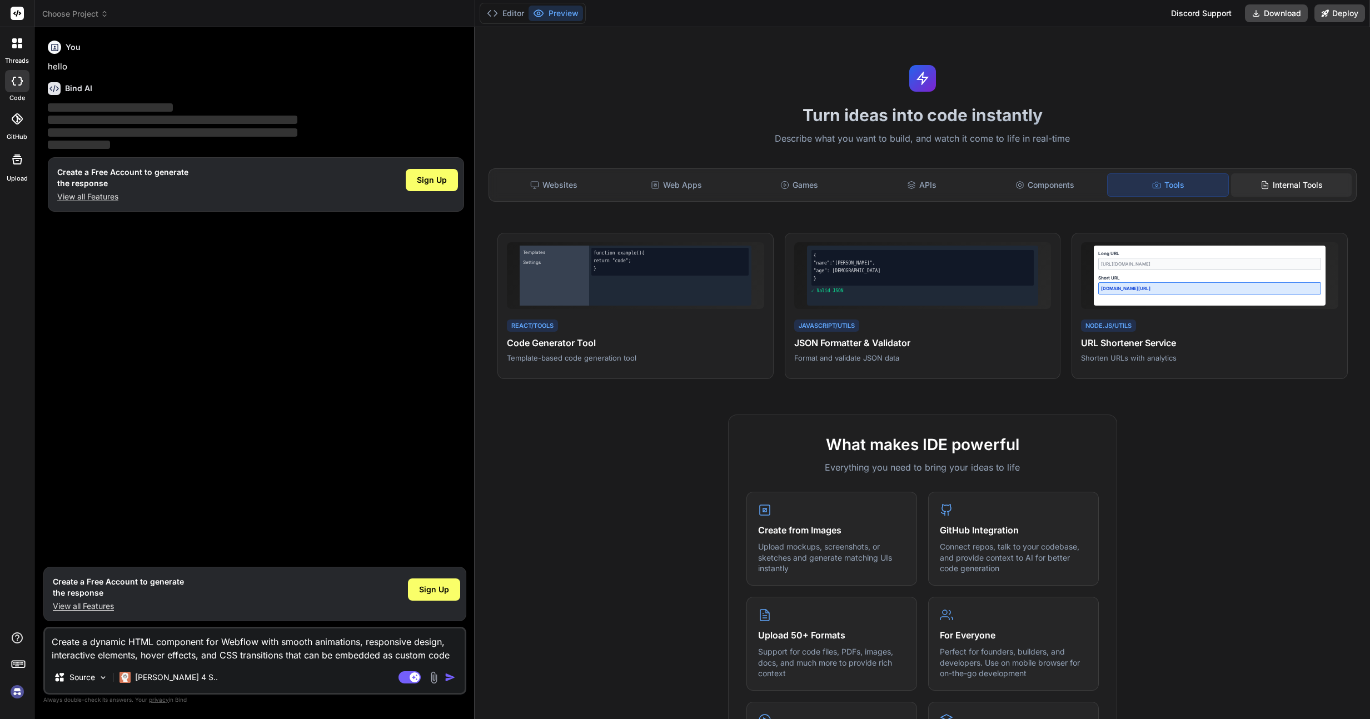
click at [1266, 181] on icon at bounding box center [1265, 185] width 9 height 9
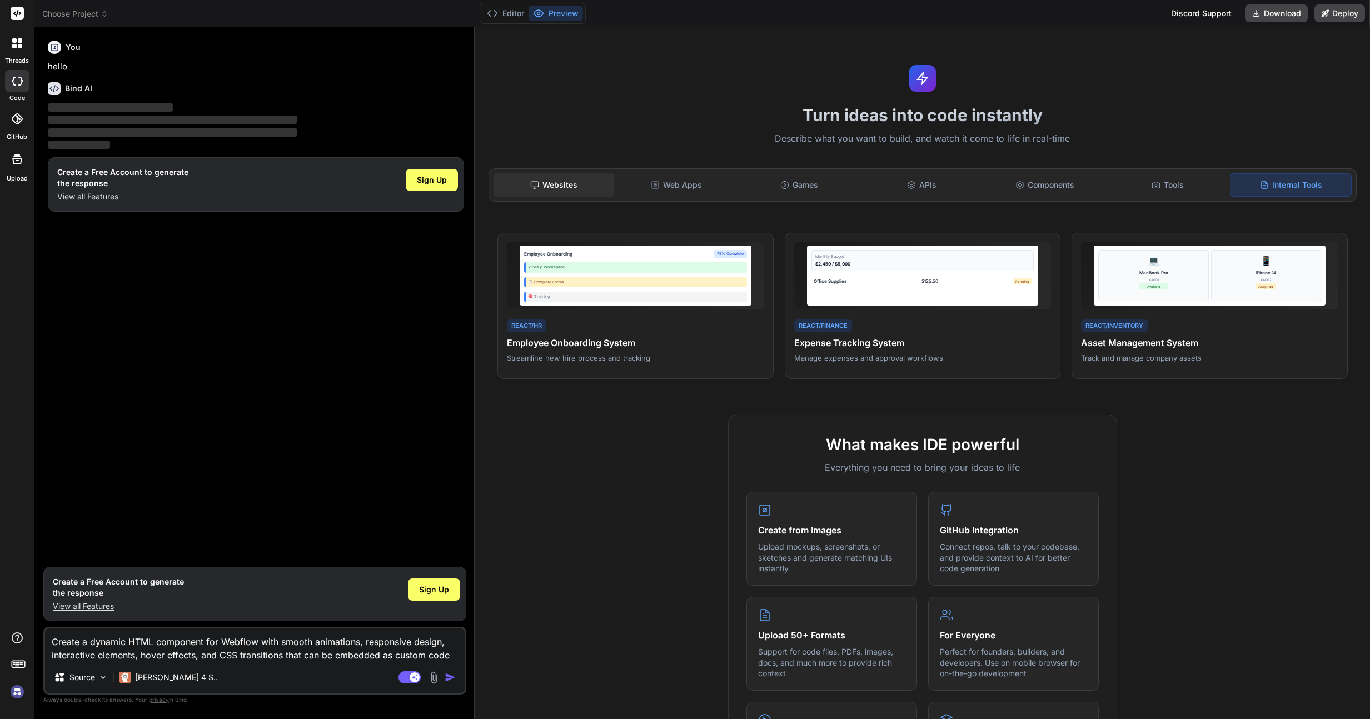
click at [564, 176] on div "Websites" at bounding box center [554, 184] width 121 height 23
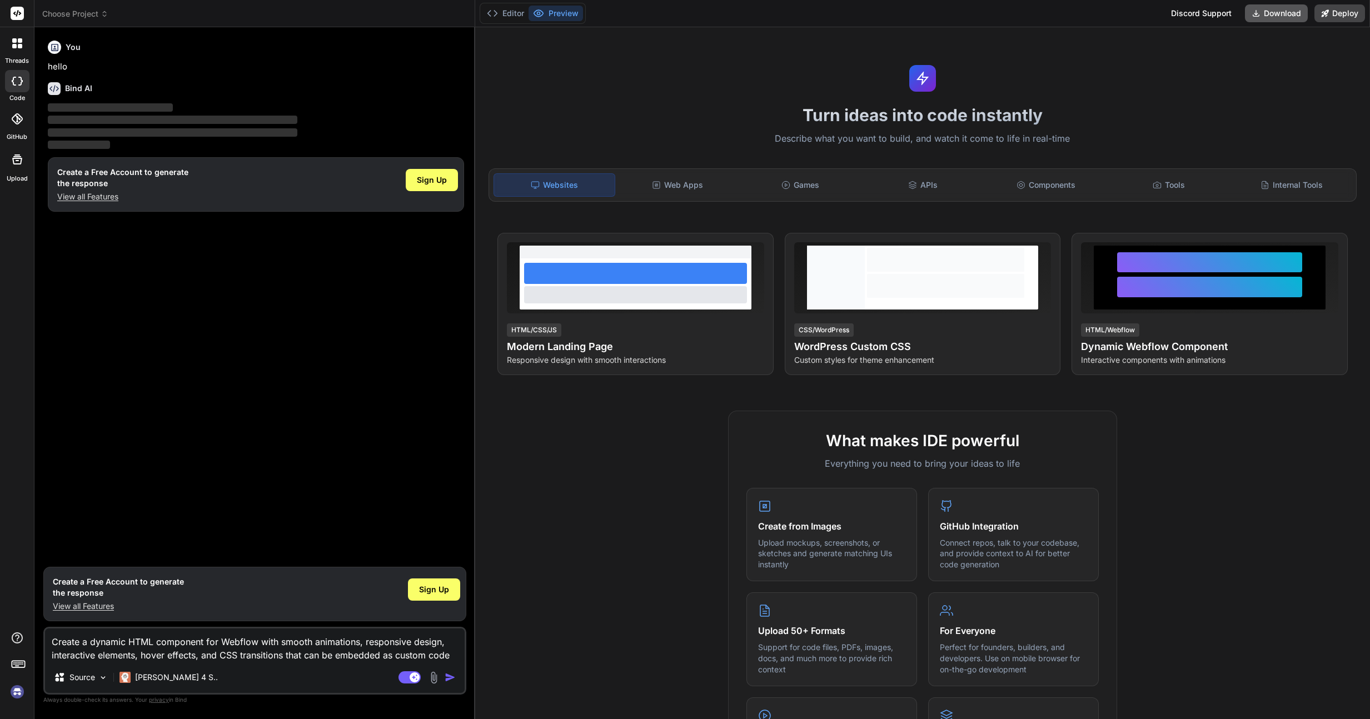
click at [1264, 18] on button "Download" at bounding box center [1276, 13] width 63 height 18
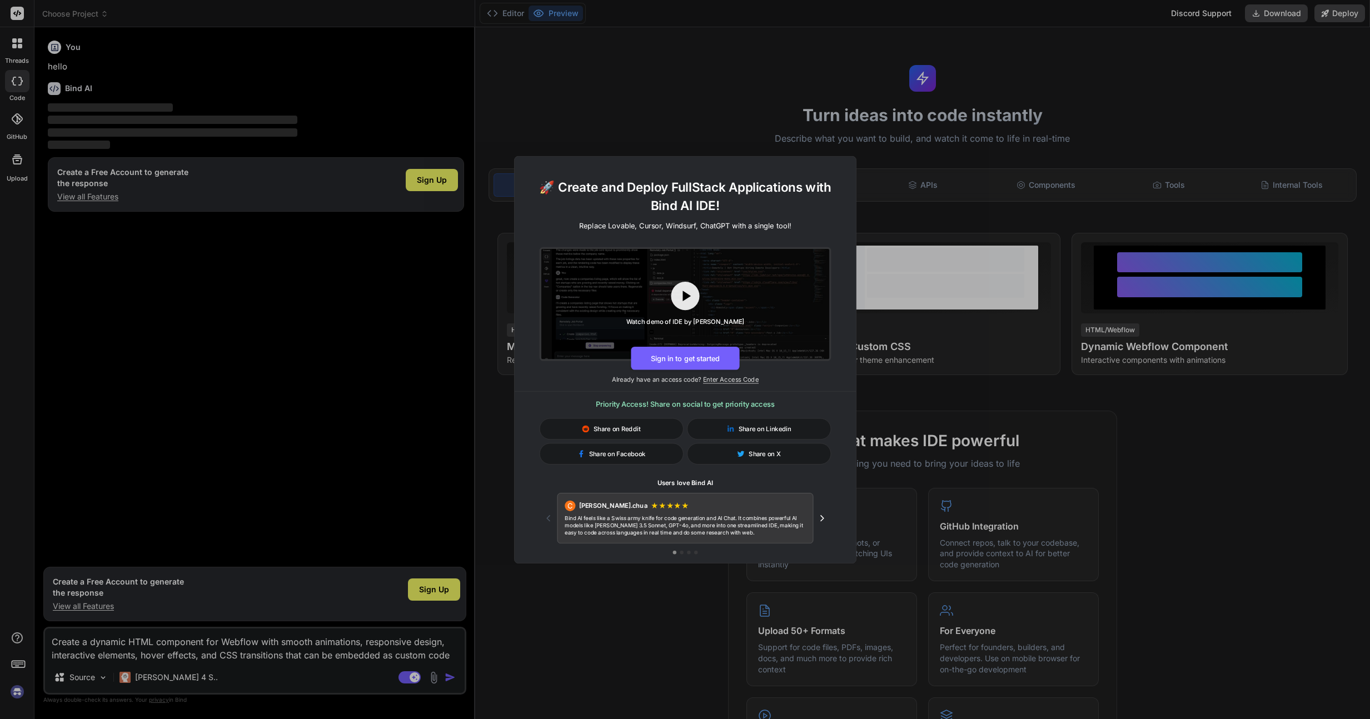
click at [908, 207] on div "🚀 Create and Deploy FullStack Applications with Bind AI IDE! Replace Lovable, C…" at bounding box center [685, 359] width 1370 height 719
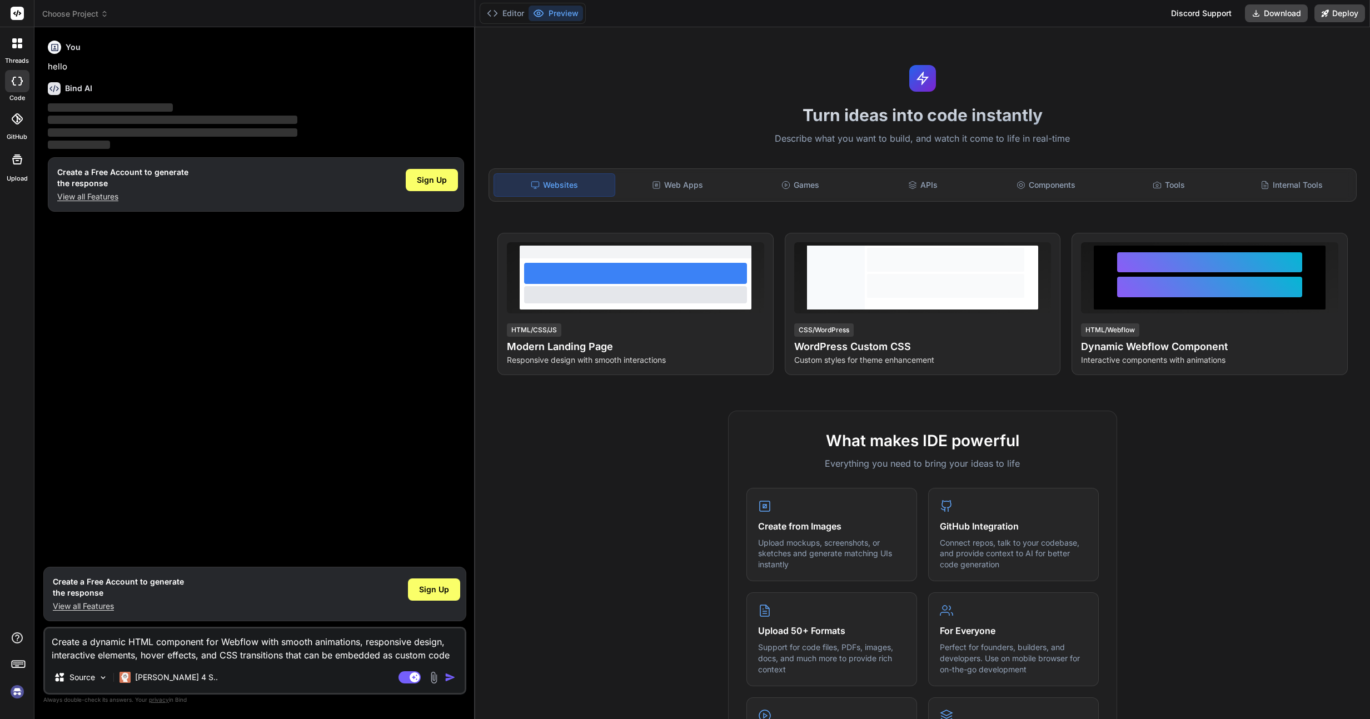
click at [96, 199] on p "View all Features" at bounding box center [122, 196] width 131 height 11
click at [700, 178] on div "Web Apps" at bounding box center [678, 184] width 121 height 23
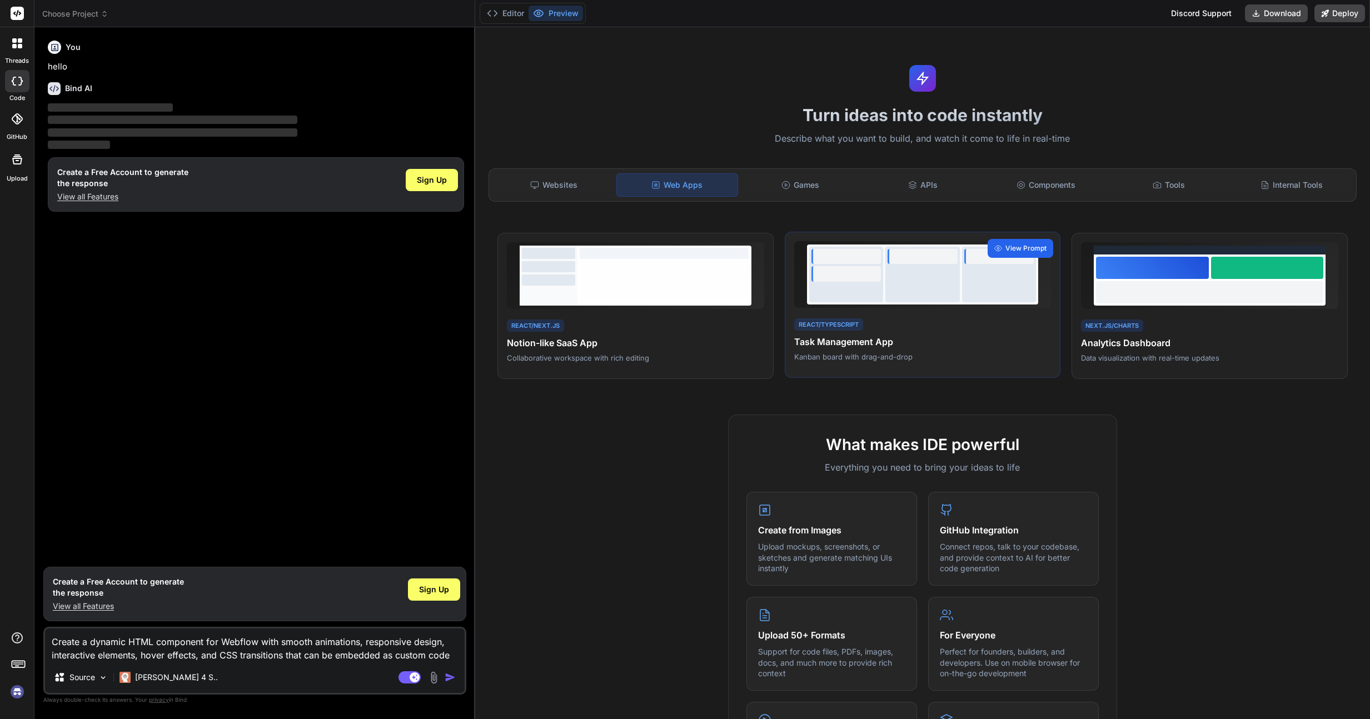
click at [1018, 244] on span "View Prompt" at bounding box center [1026, 249] width 41 height 10
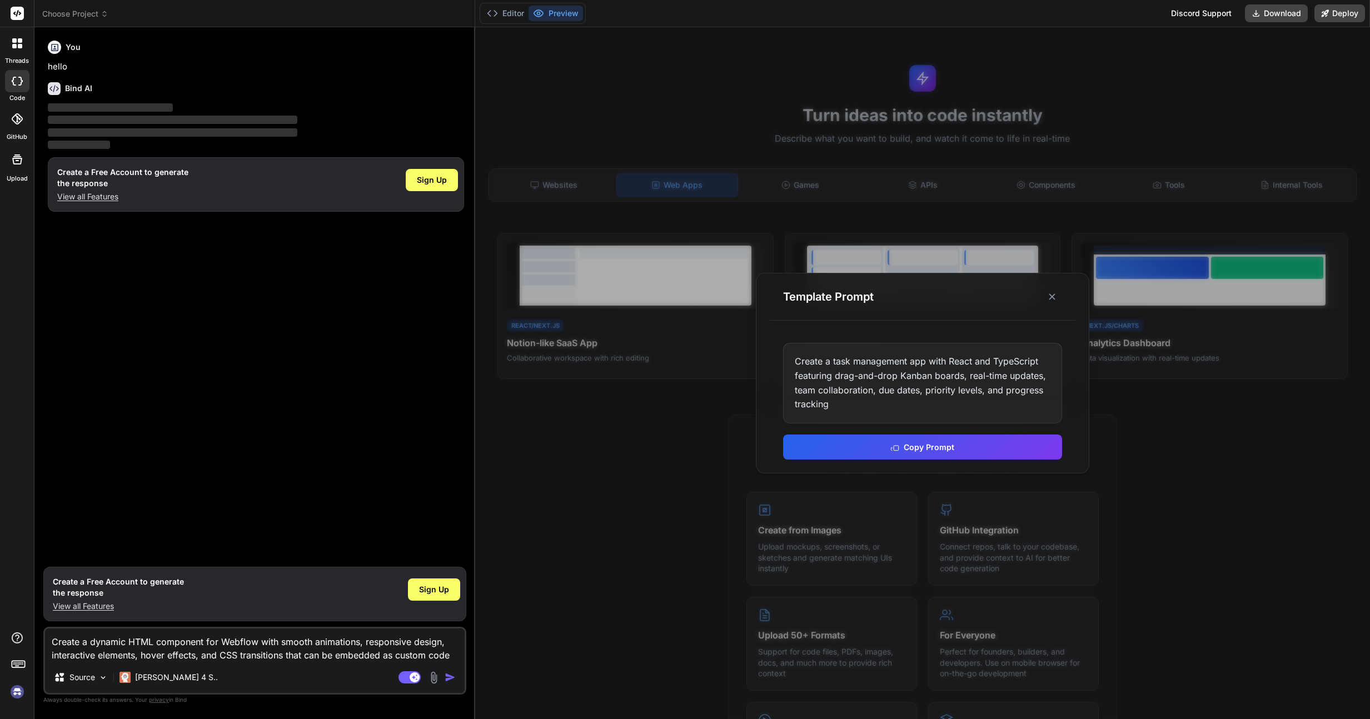
click at [931, 446] on button "Copy Prompt" at bounding box center [922, 447] width 279 height 25
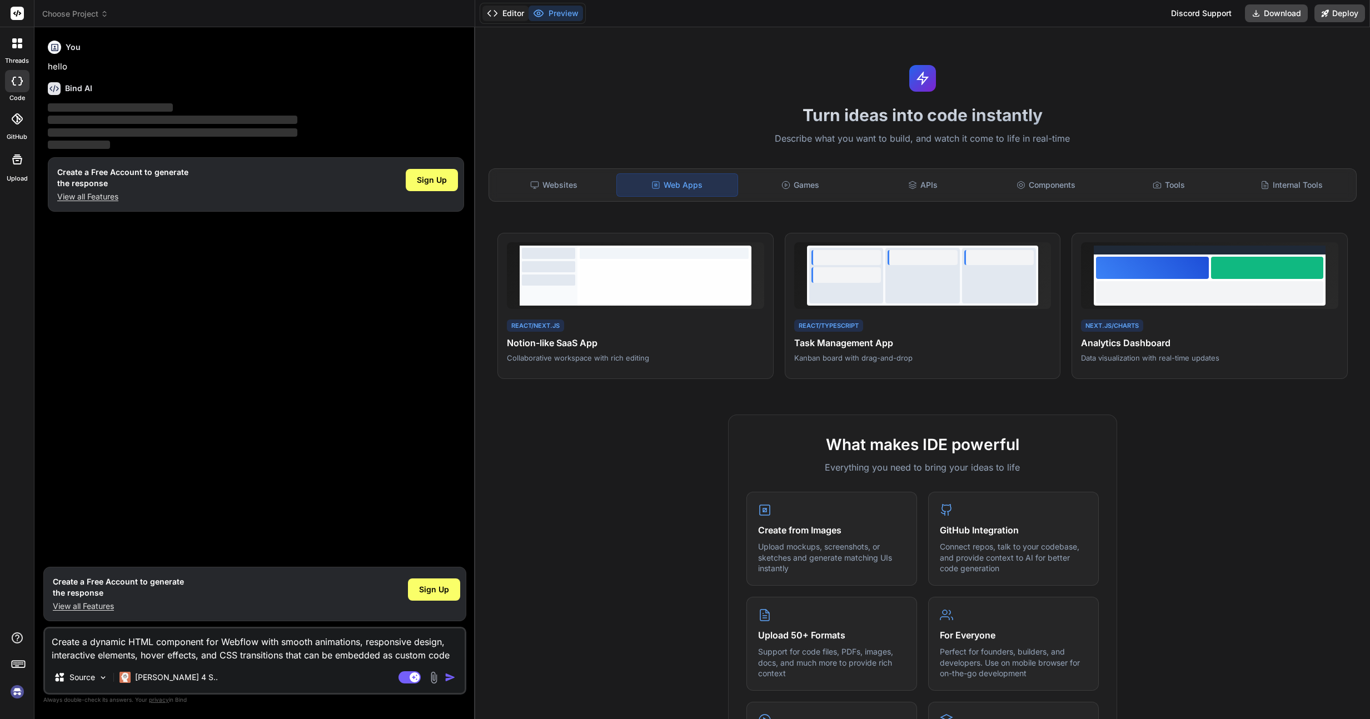
click at [513, 14] on button "Editor" at bounding box center [506, 14] width 46 height 16
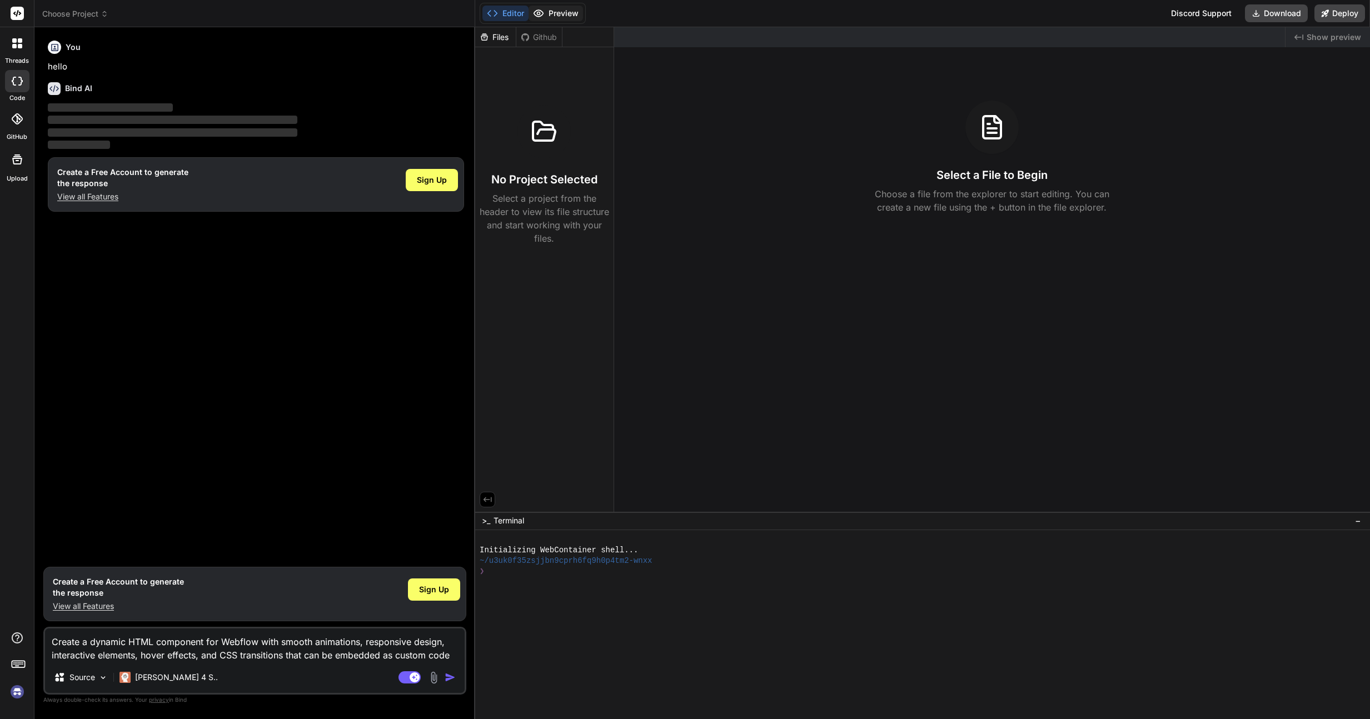
click at [577, 16] on button "Preview" at bounding box center [556, 14] width 54 height 16
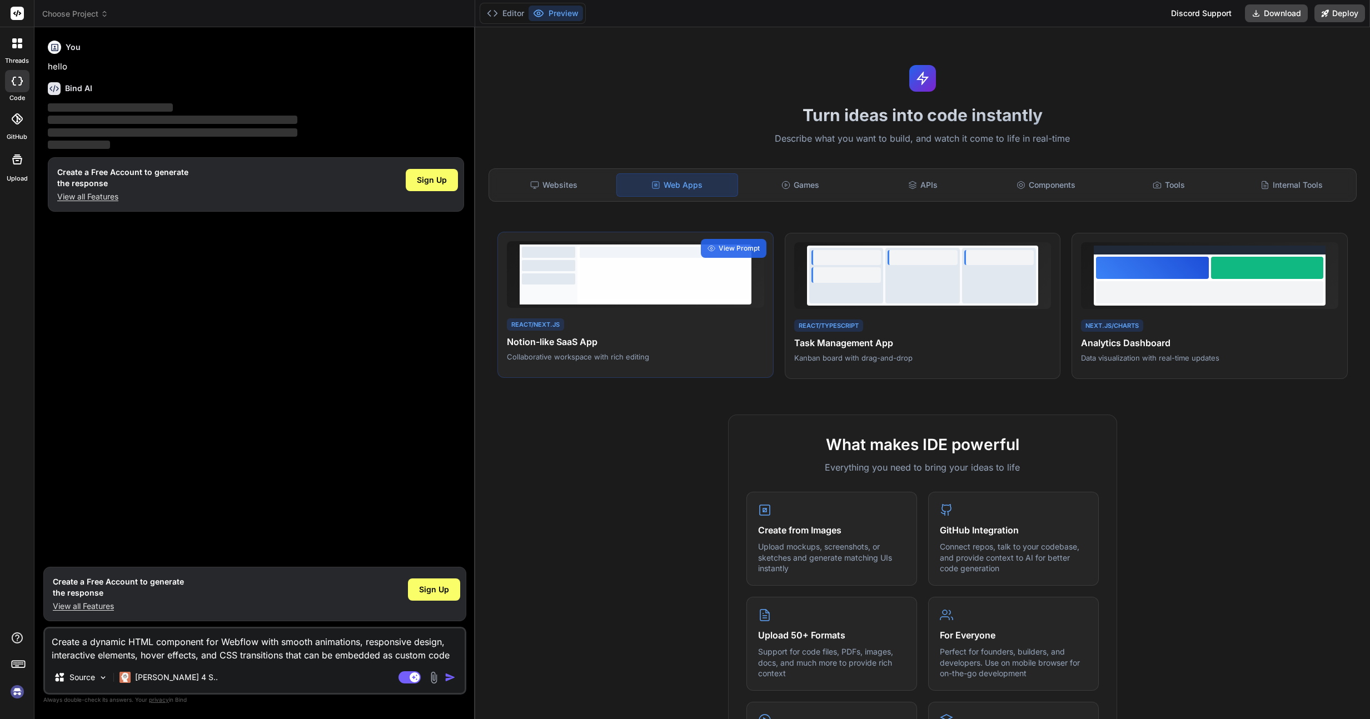
click at [564, 327] on div "React/Next.js Notion-like SaaS App Collaborative workspace with rich editing" at bounding box center [635, 340] width 257 height 46
click at [570, 346] on h4 "Notion-like SaaS App" at bounding box center [635, 341] width 257 height 13
click at [569, 346] on h4 "Notion-like SaaS App" at bounding box center [635, 341] width 257 height 13
click at [838, 345] on h4 "Task Management App" at bounding box center [922, 341] width 257 height 13
click at [840, 345] on h4 "Task Management App" at bounding box center [922, 341] width 257 height 13
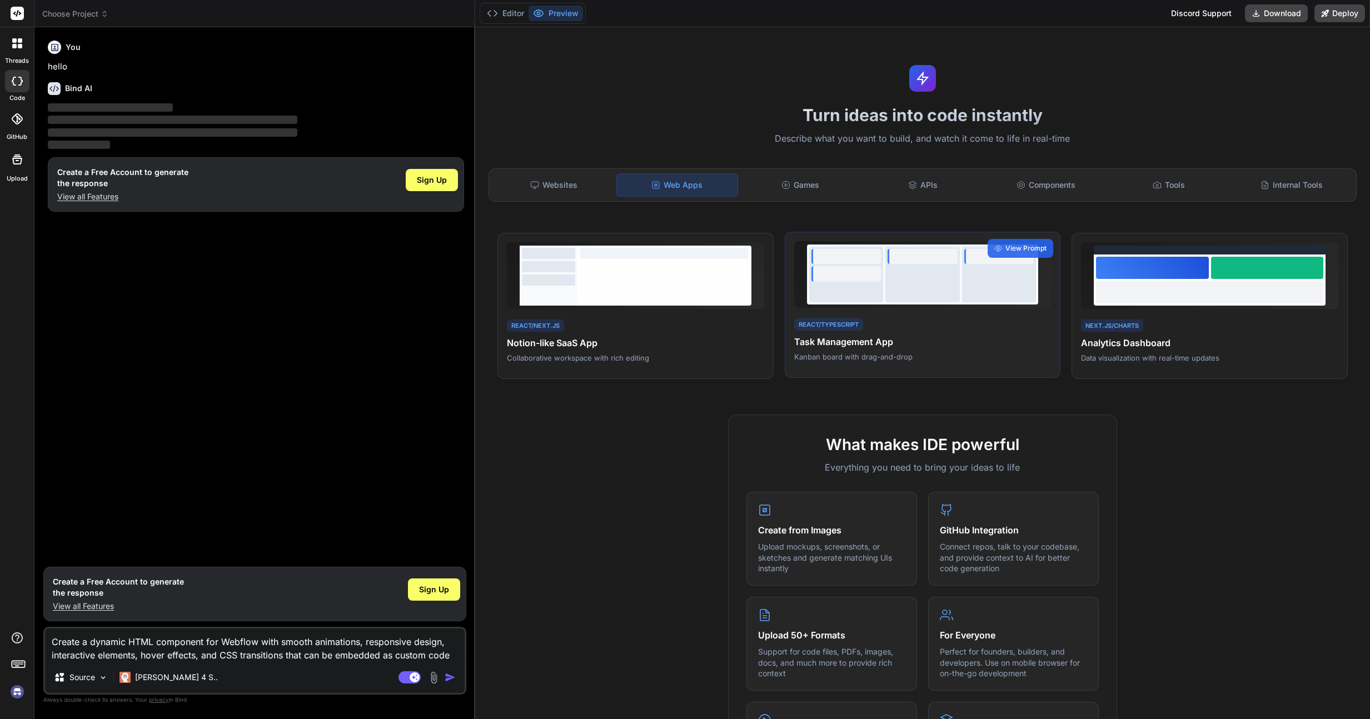
click at [840, 345] on h4 "Task Management App" at bounding box center [922, 341] width 257 height 13
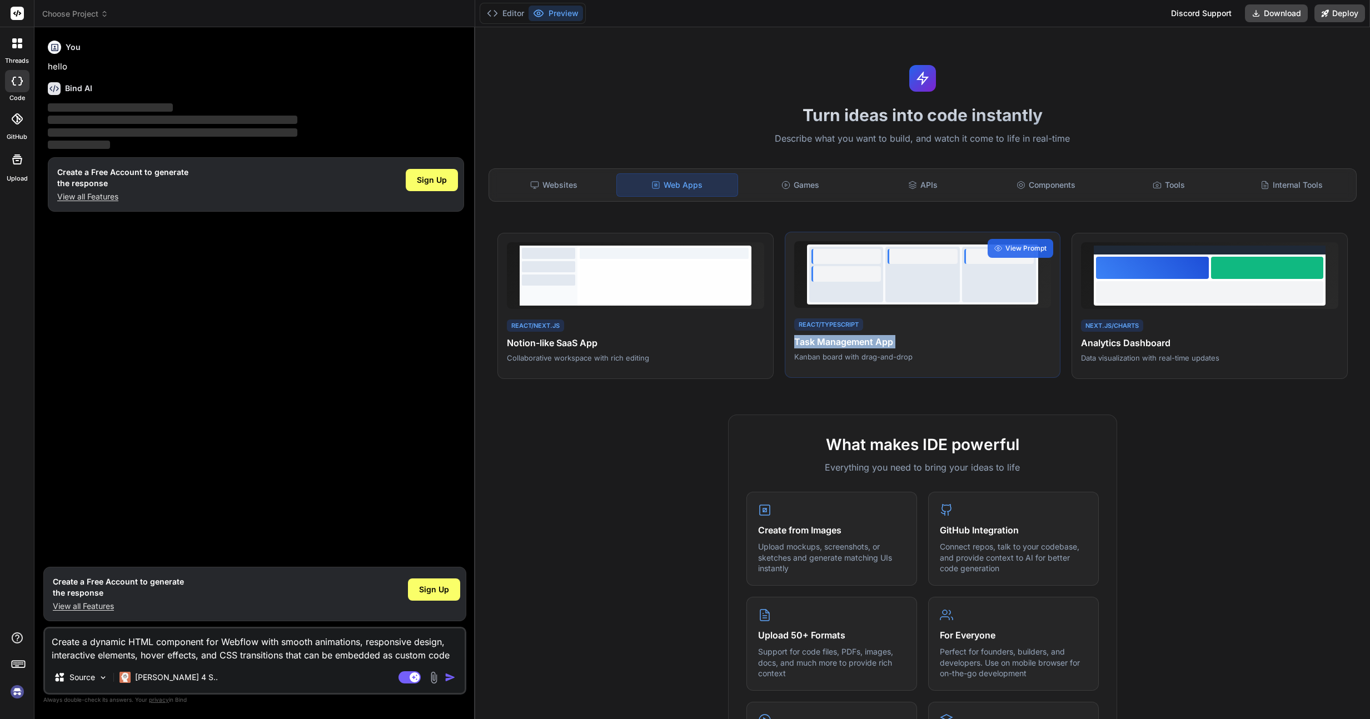
click at [840, 345] on h4 "Task Management App" at bounding box center [922, 341] width 257 height 13
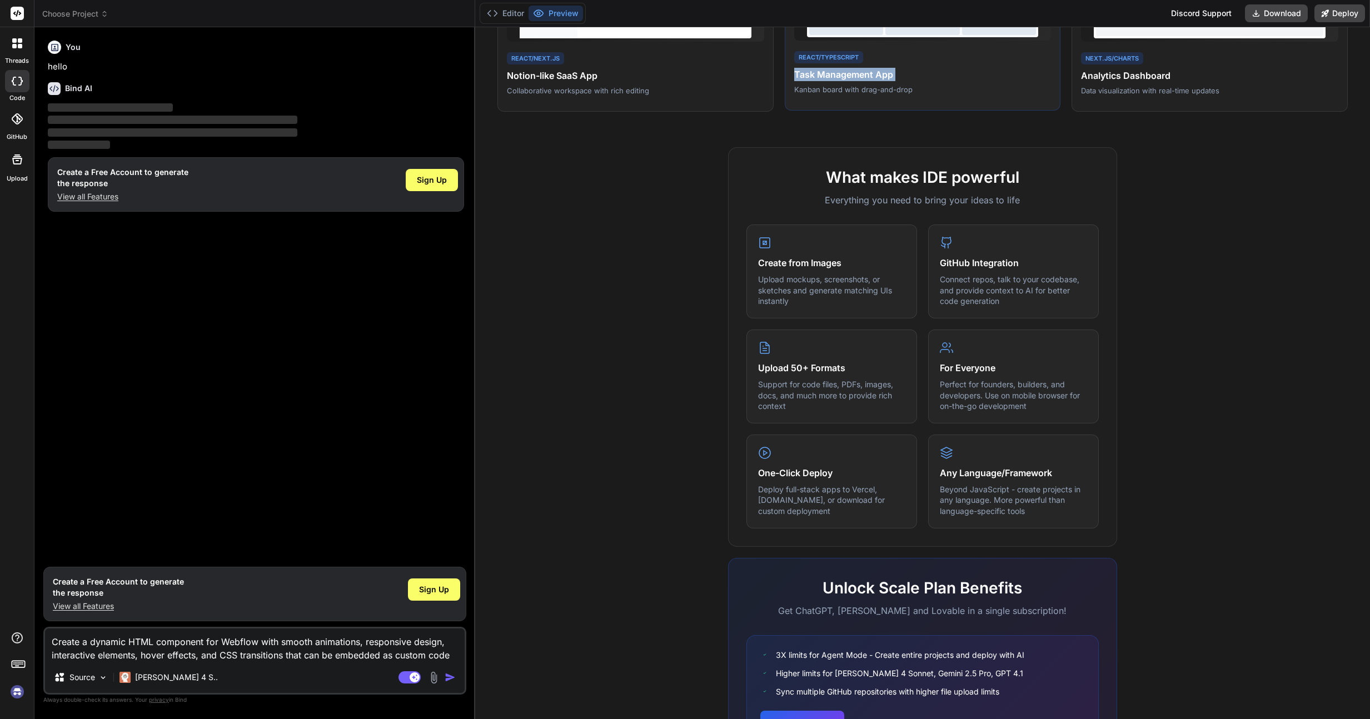
scroll to position [345, 0]
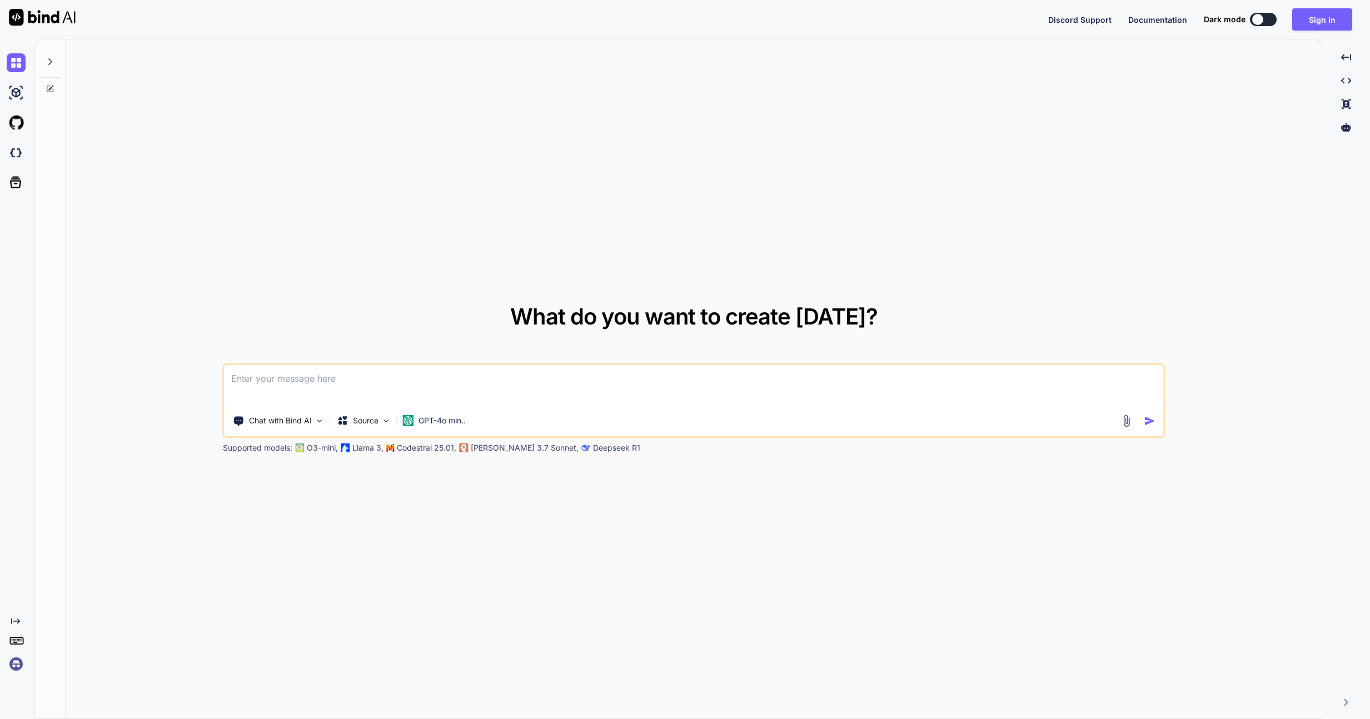
paste textarea
